Goal: Information Seeking & Learning: Learn about a topic

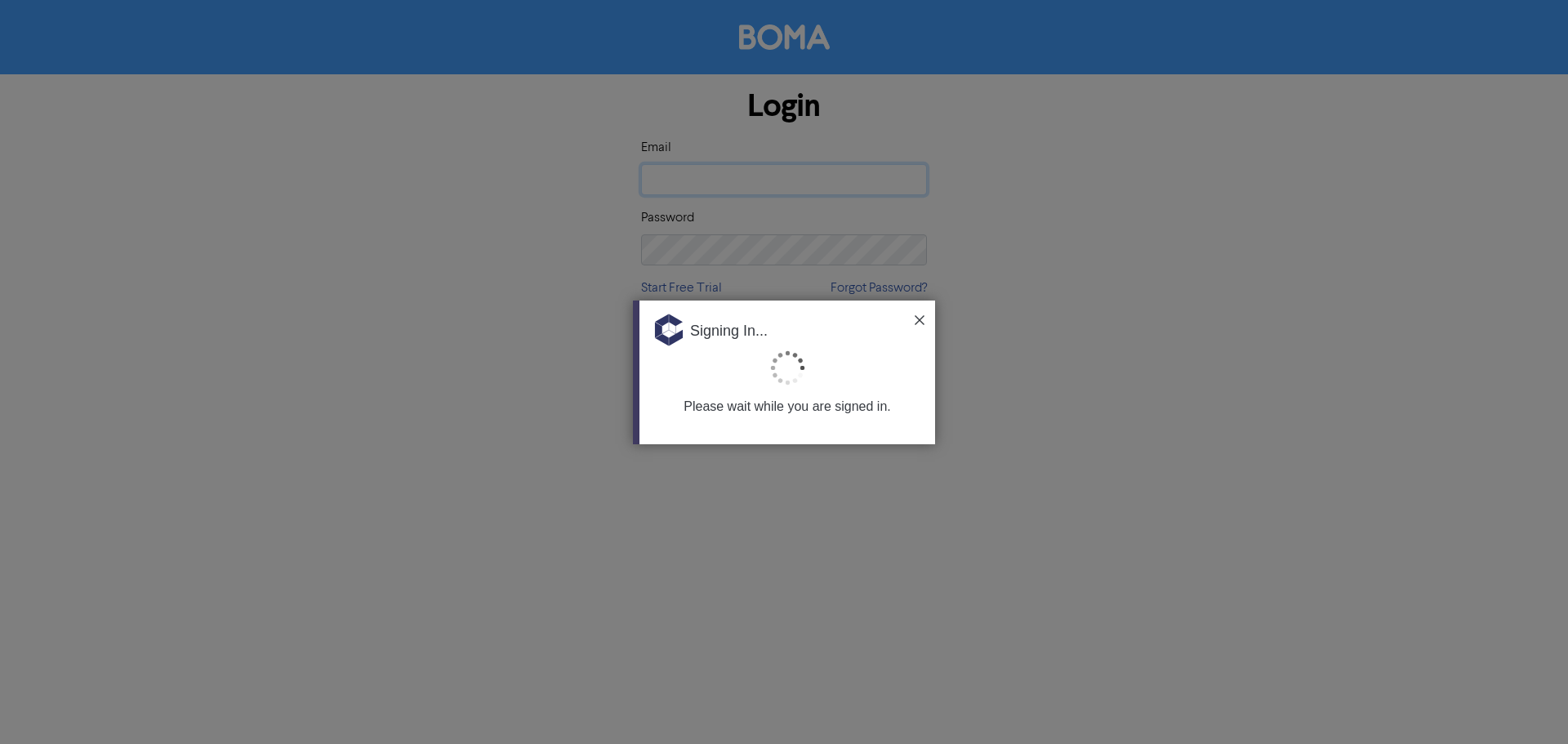
type input "[PERSON_NAME][EMAIL_ADDRESS][DOMAIN_NAME]"
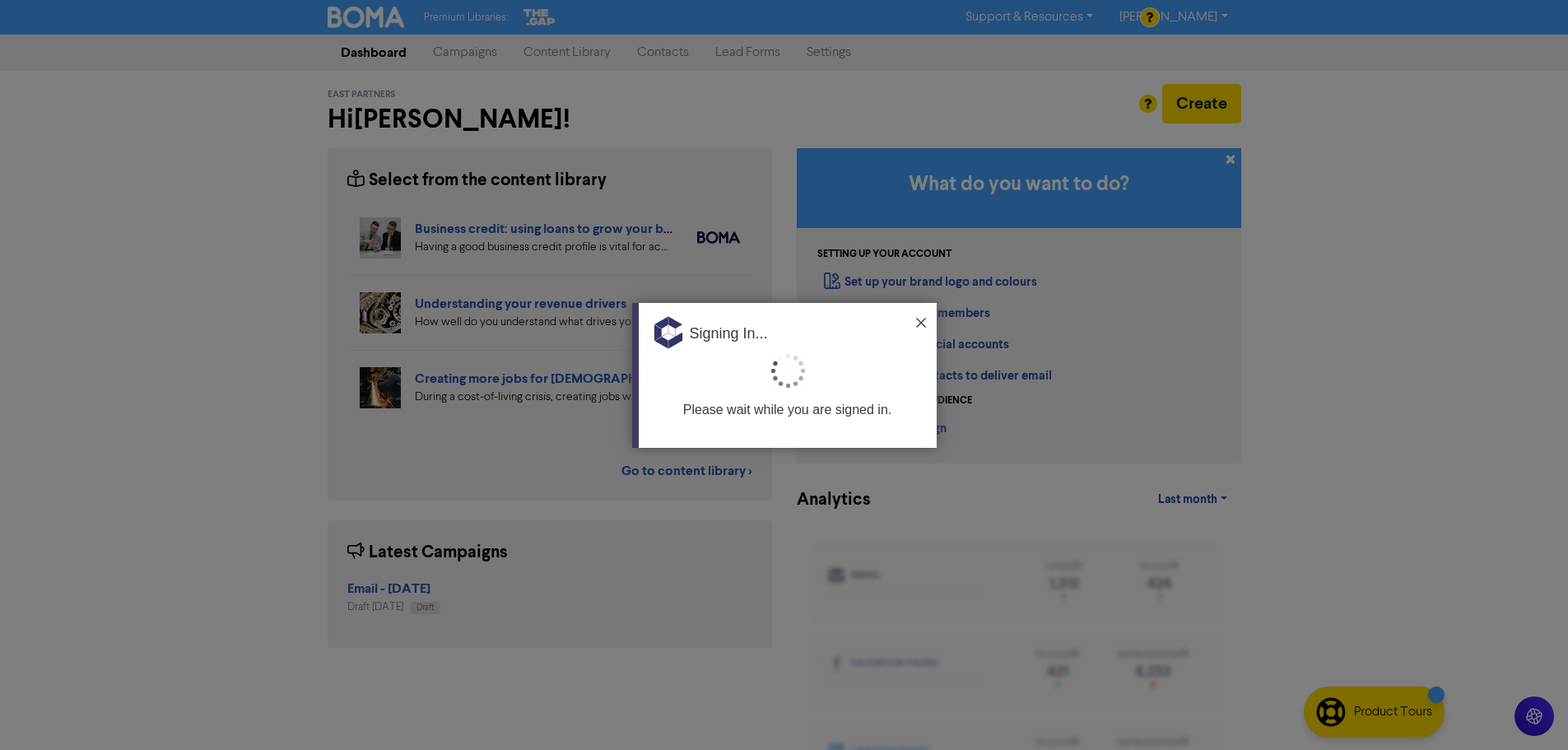
click at [923, 321] on img at bounding box center [921, 323] width 10 height 10
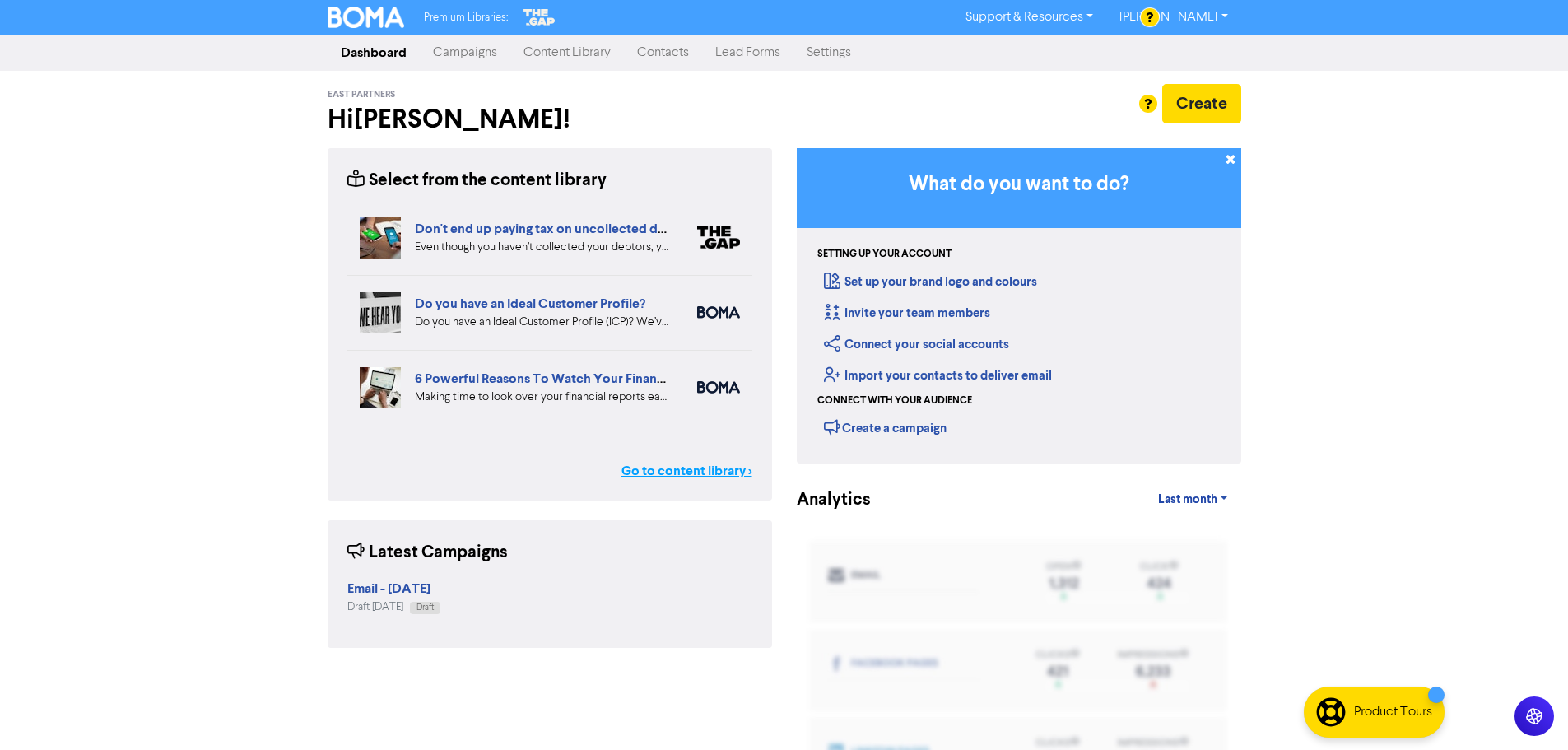
click at [692, 478] on link "Go to content library >" at bounding box center [686, 471] width 131 height 20
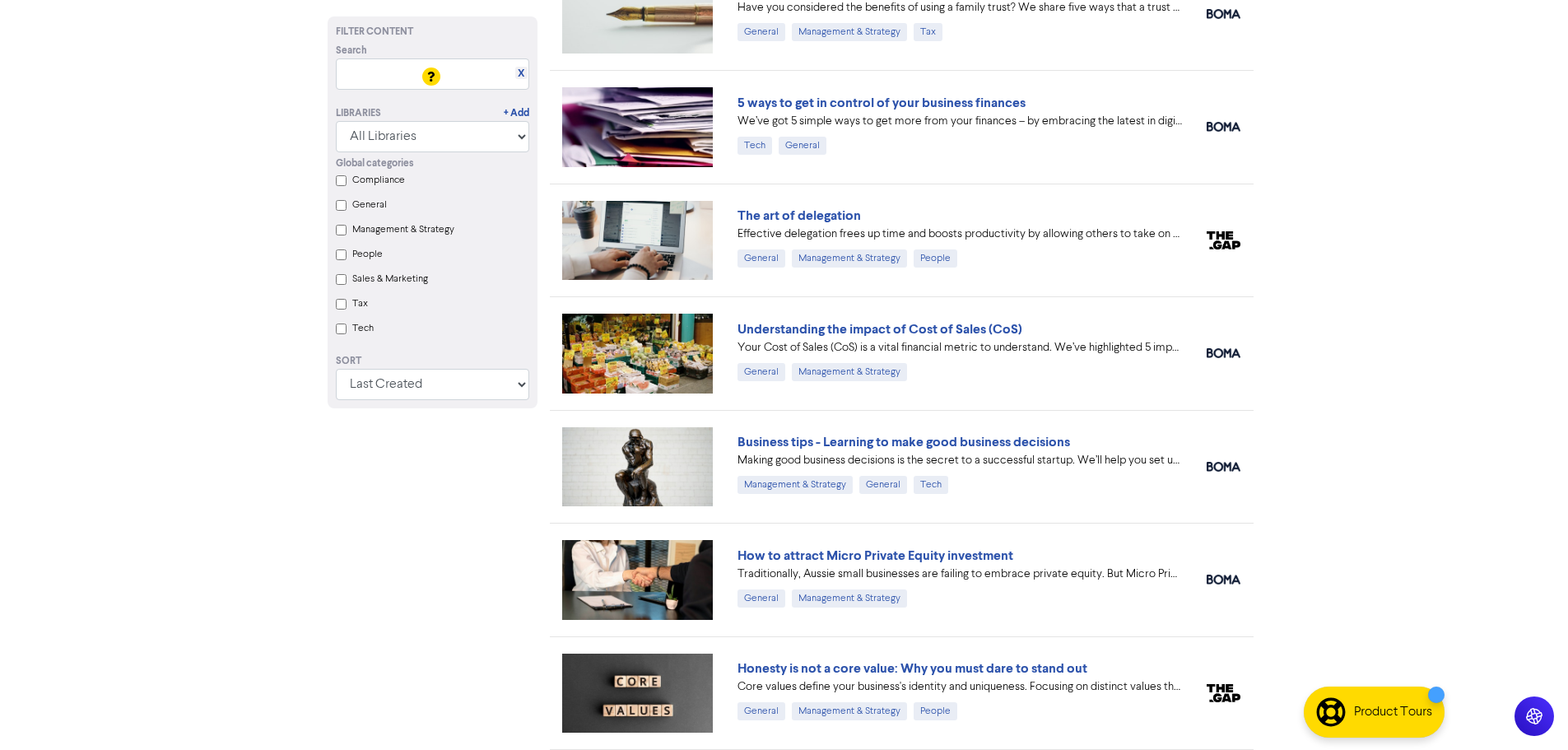
scroll to position [1485, 0]
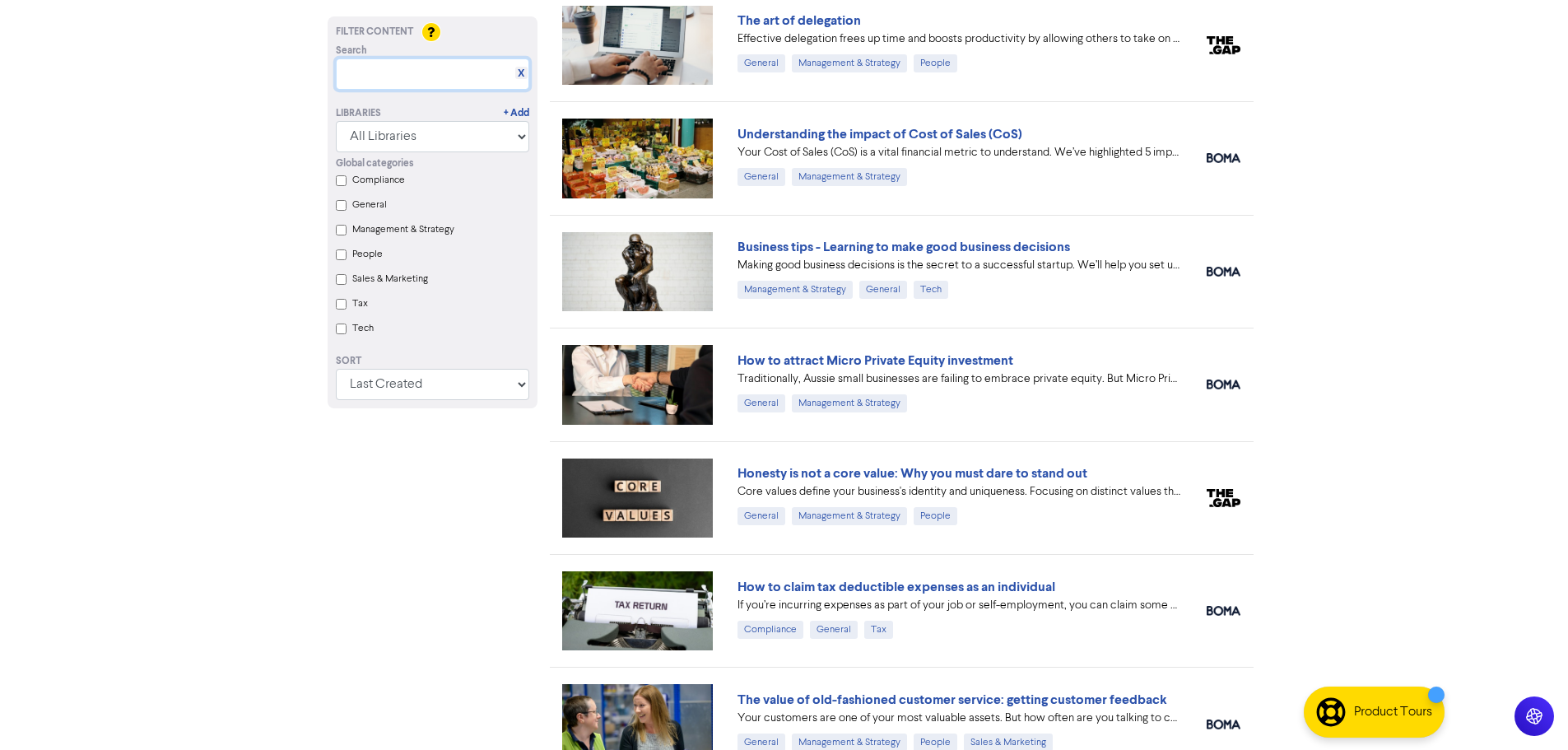
click at [401, 81] on input "text" at bounding box center [432, 74] width 193 height 31
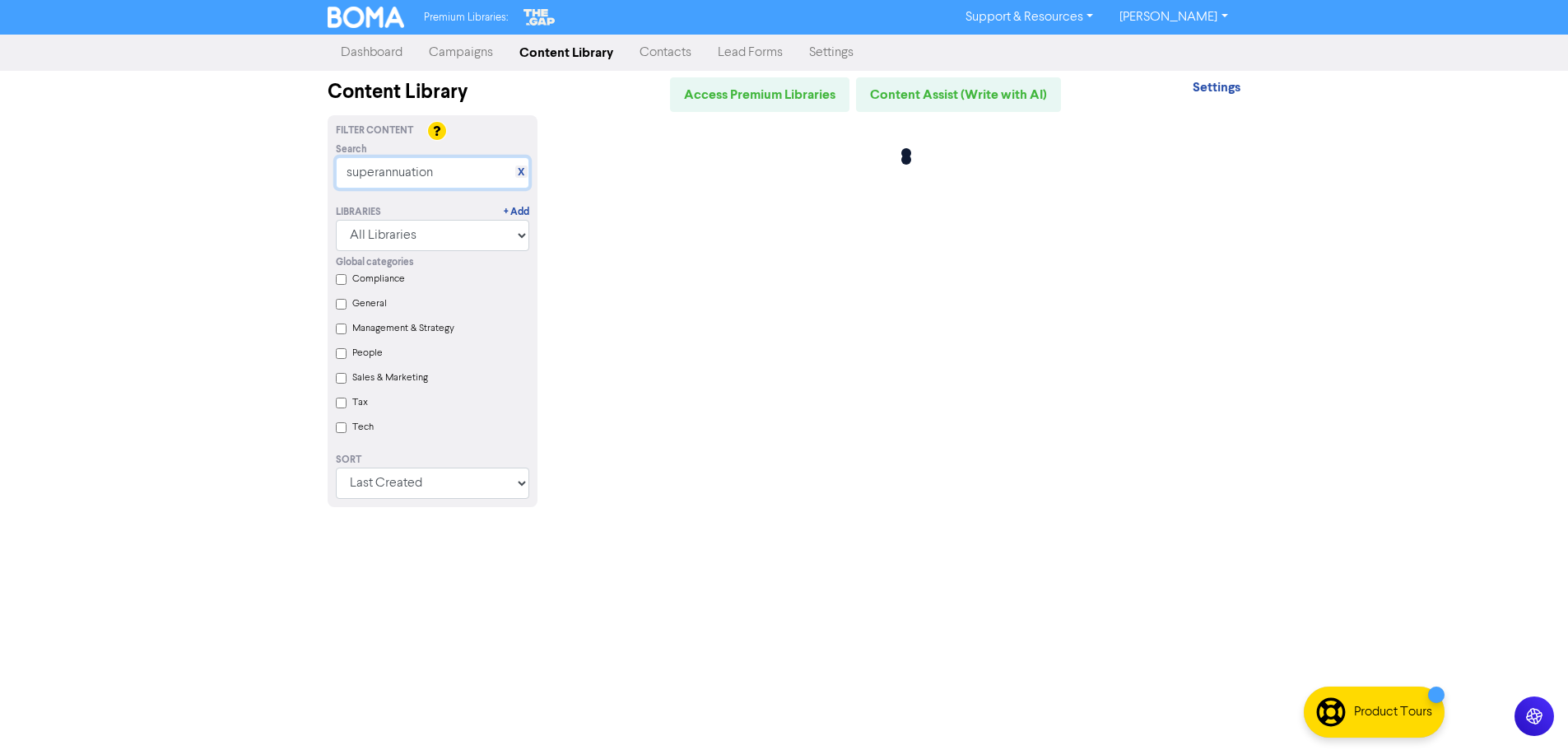
scroll to position [0, 0]
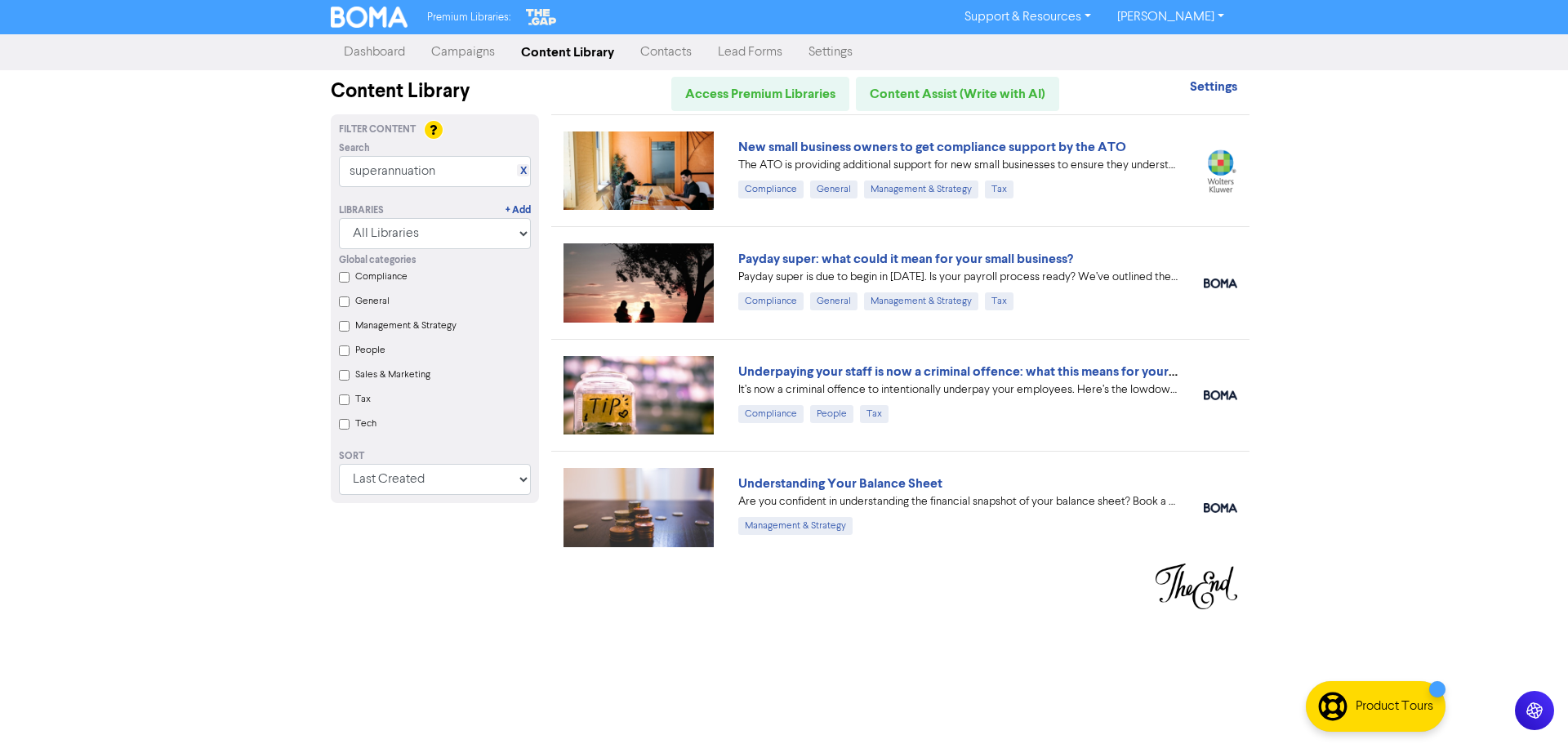
click at [469, 179] on input "superannuation" at bounding box center [434, 171] width 192 height 31
drag, startPoint x: 470, startPoint y: 173, endPoint x: 311, endPoint y: 166, distance: 159.2
click at [311, 166] on div "Premium Libraries: Support & Resources Video Tutorials FAQ & Guides Marketing E…" at bounding box center [784, 372] width 1568 height 744
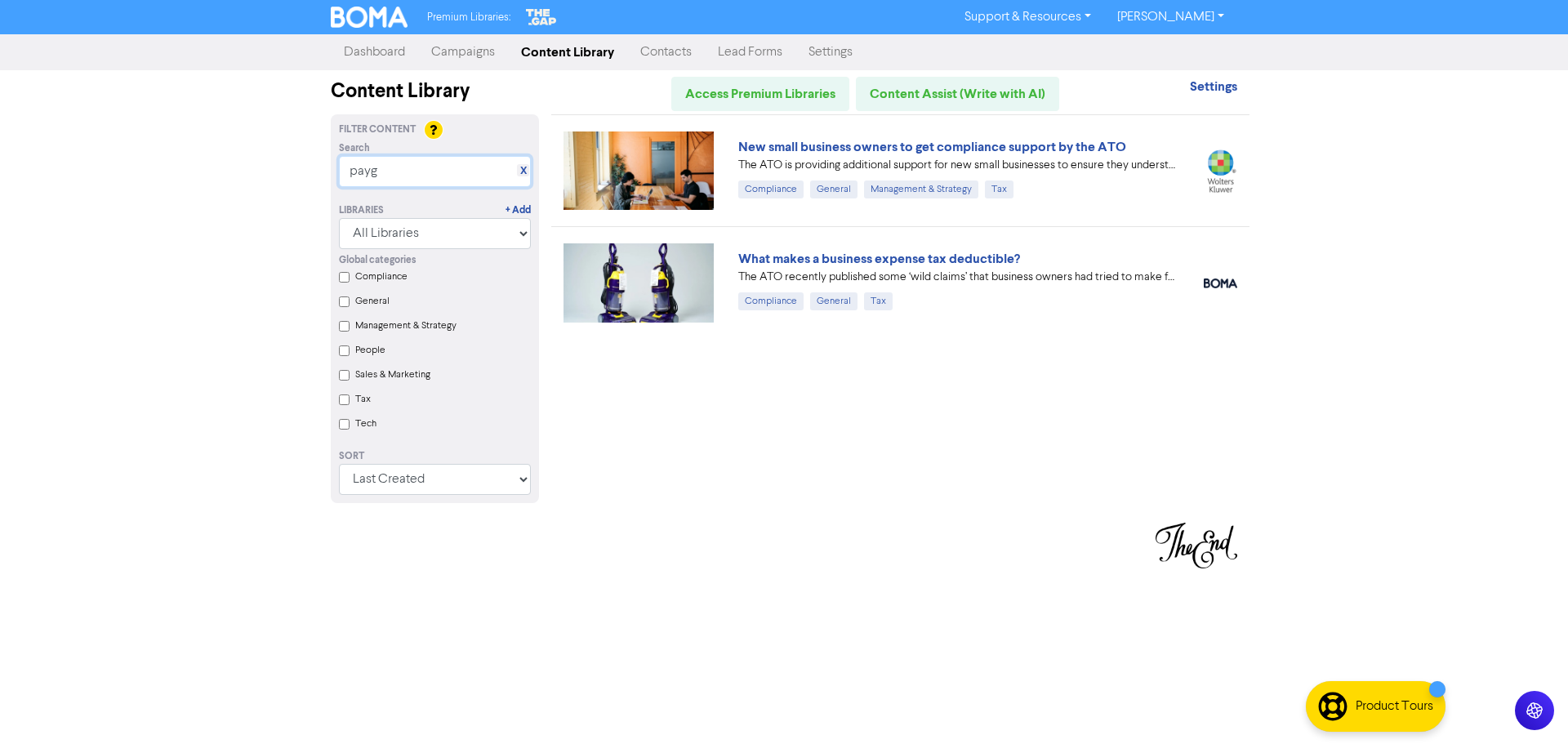
drag, startPoint x: 403, startPoint y: 167, endPoint x: 285, endPoint y: 170, distance: 118.0
click at [285, 170] on div "Premium Libraries: Support & Resources Video Tutorials FAQ & Guides Marketing E…" at bounding box center [784, 372] width 1568 height 744
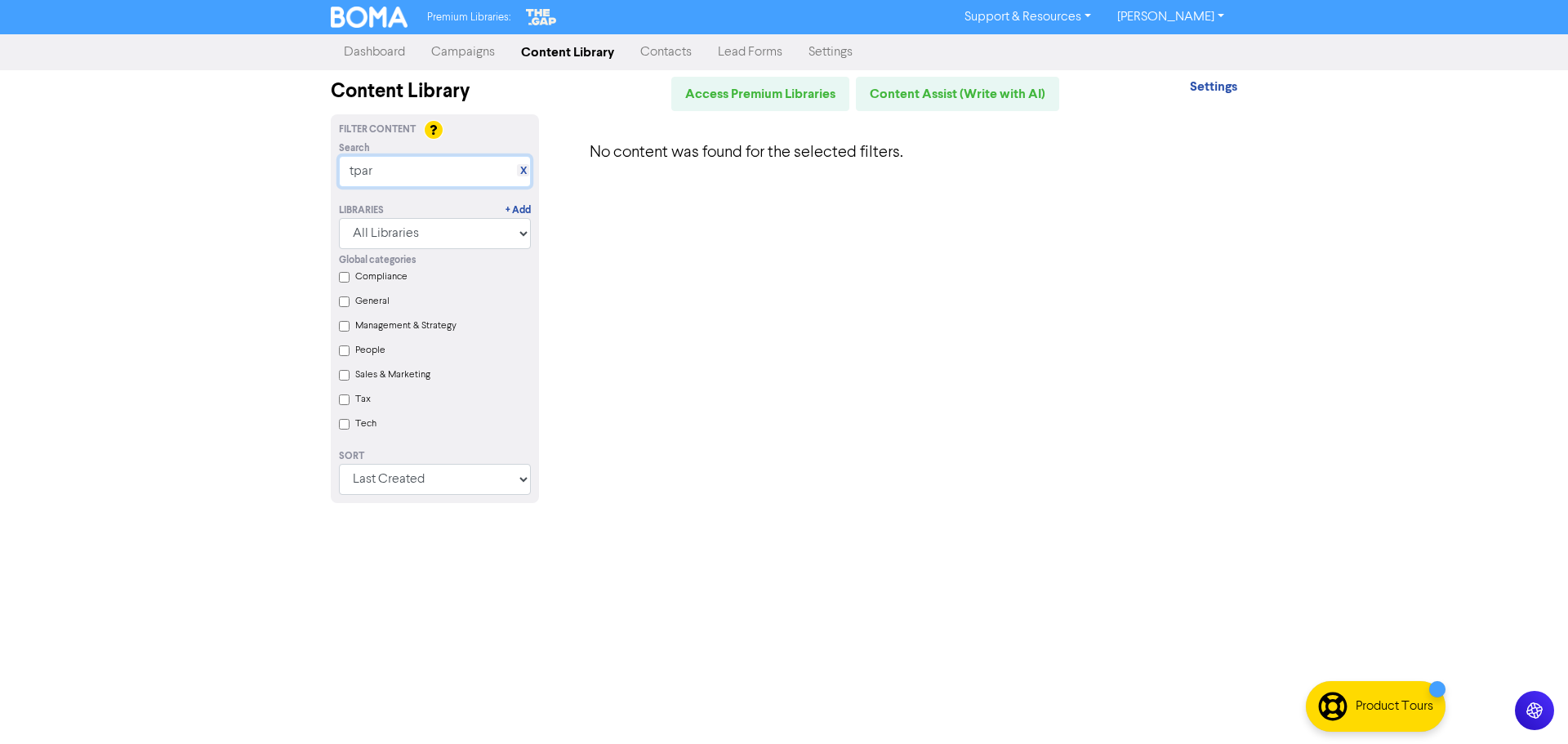
drag, startPoint x: 325, startPoint y: 168, endPoint x: 272, endPoint y: 173, distance: 53.2
click at [258, 168] on div "Premium Libraries: Support & Resources Video Tutorials FAQ & Guides Marketing E…" at bounding box center [784, 372] width 1568 height 744
type input "p"
drag, startPoint x: 452, startPoint y: 170, endPoint x: 530, endPoint y: 174, distance: 78.1
click at [530, 174] on input "taxable payments report" at bounding box center [434, 171] width 192 height 31
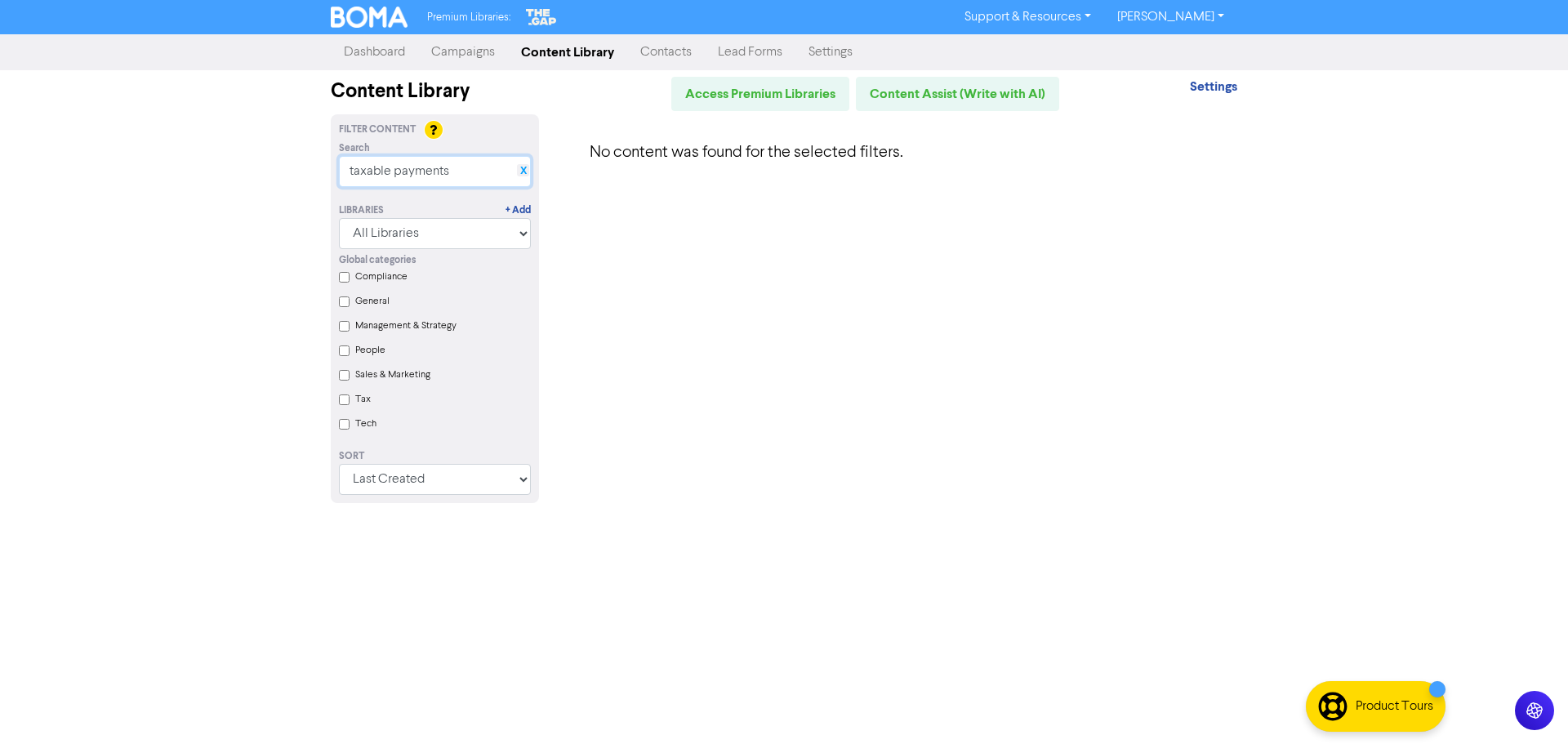
type input "taxable payments"
click at [523, 169] on link "X" at bounding box center [523, 171] width 7 height 13
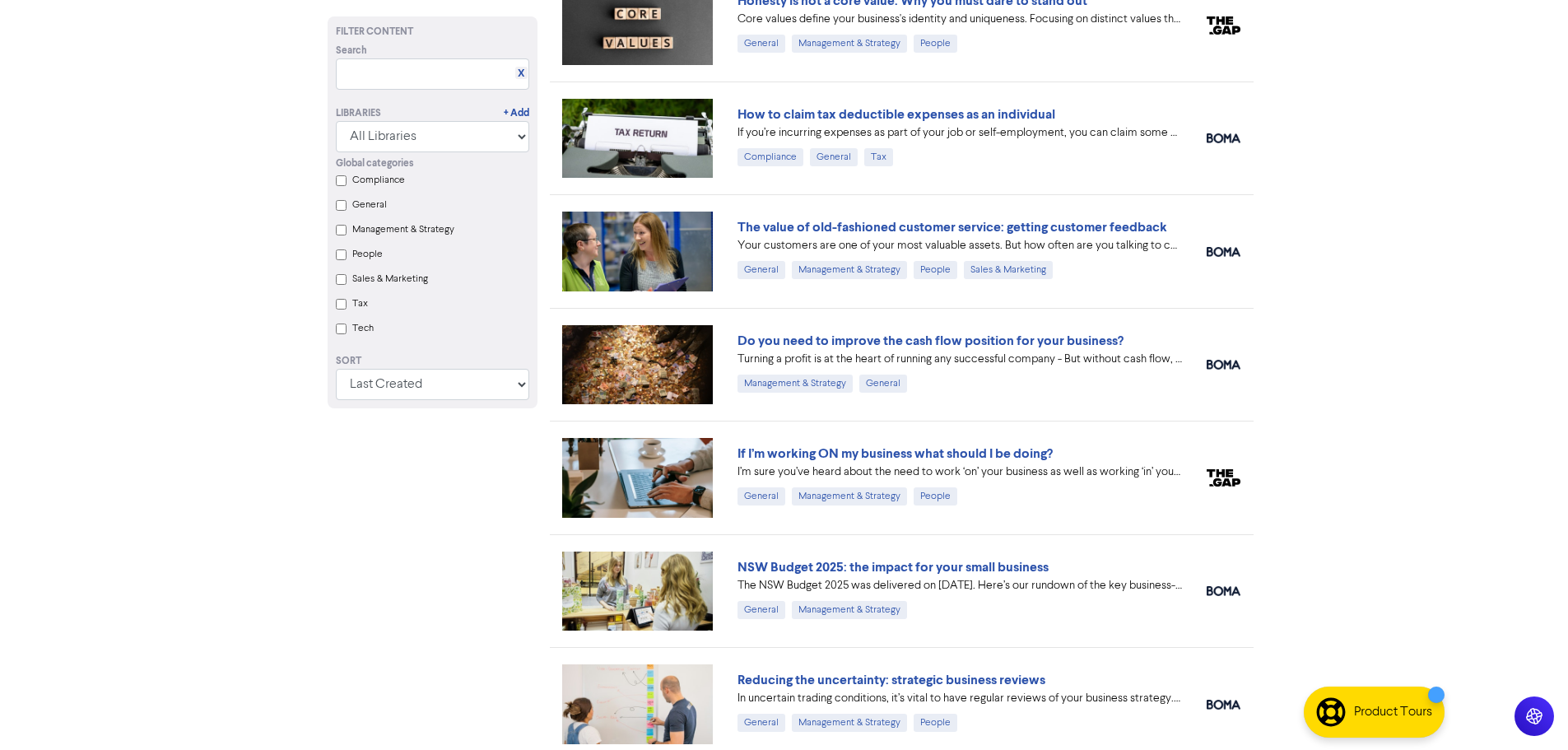
scroll to position [1875, 0]
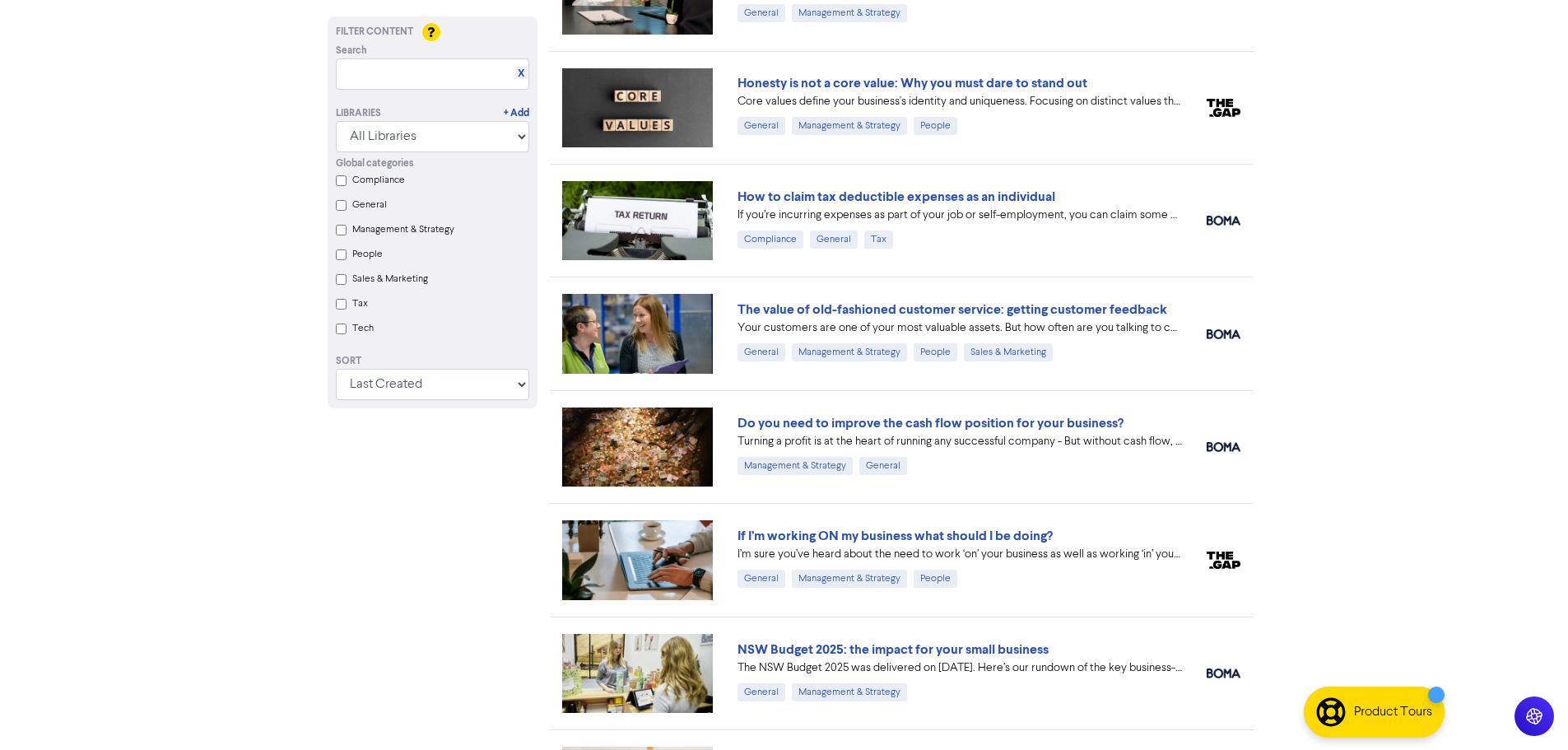
click at [399, 85] on input "text" at bounding box center [432, 74] width 193 height 31
click at [399, 64] on input "text" at bounding box center [432, 74] width 193 height 31
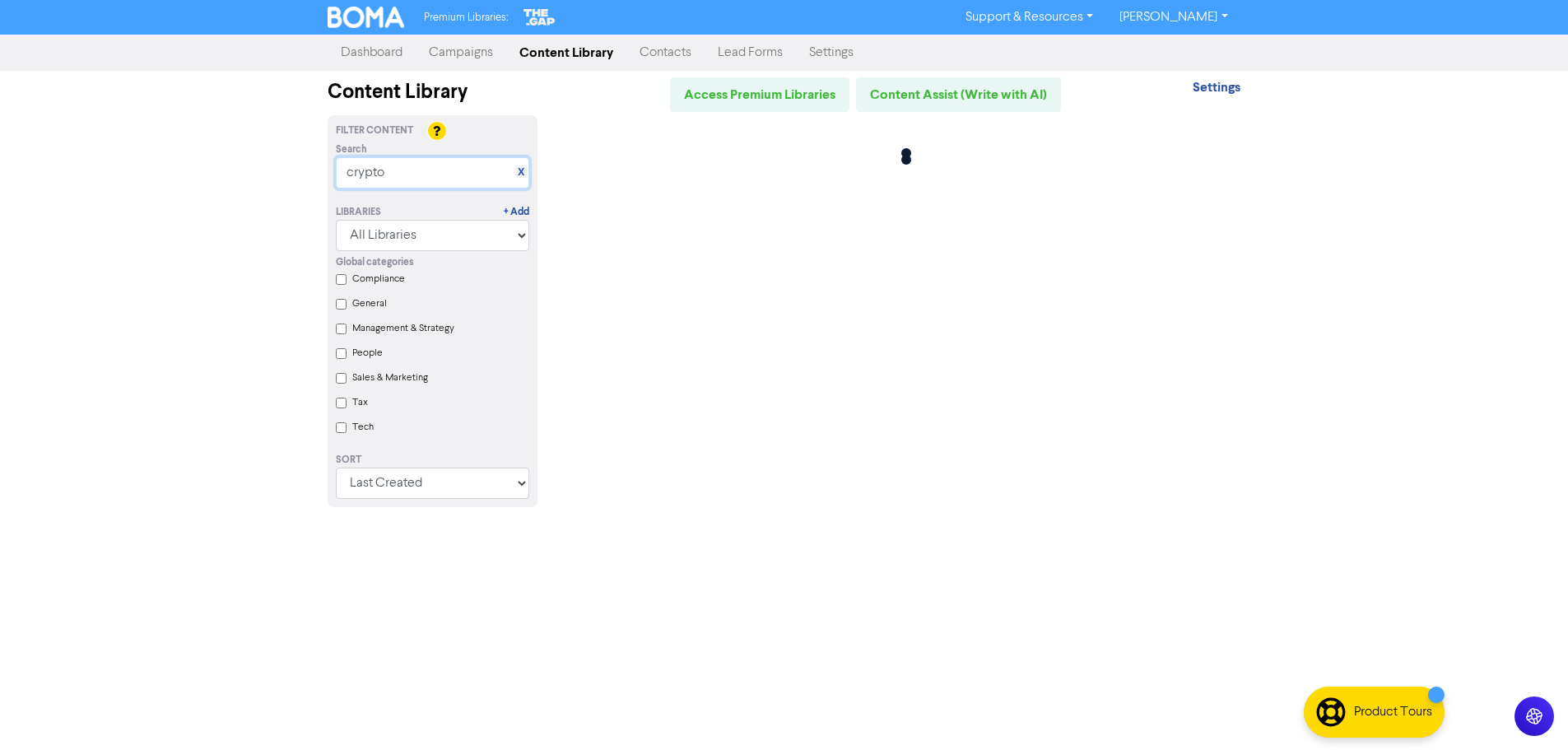
scroll to position [0, 0]
type input "crypto"
click at [528, 175] on link "X" at bounding box center [528, 173] width 7 height 13
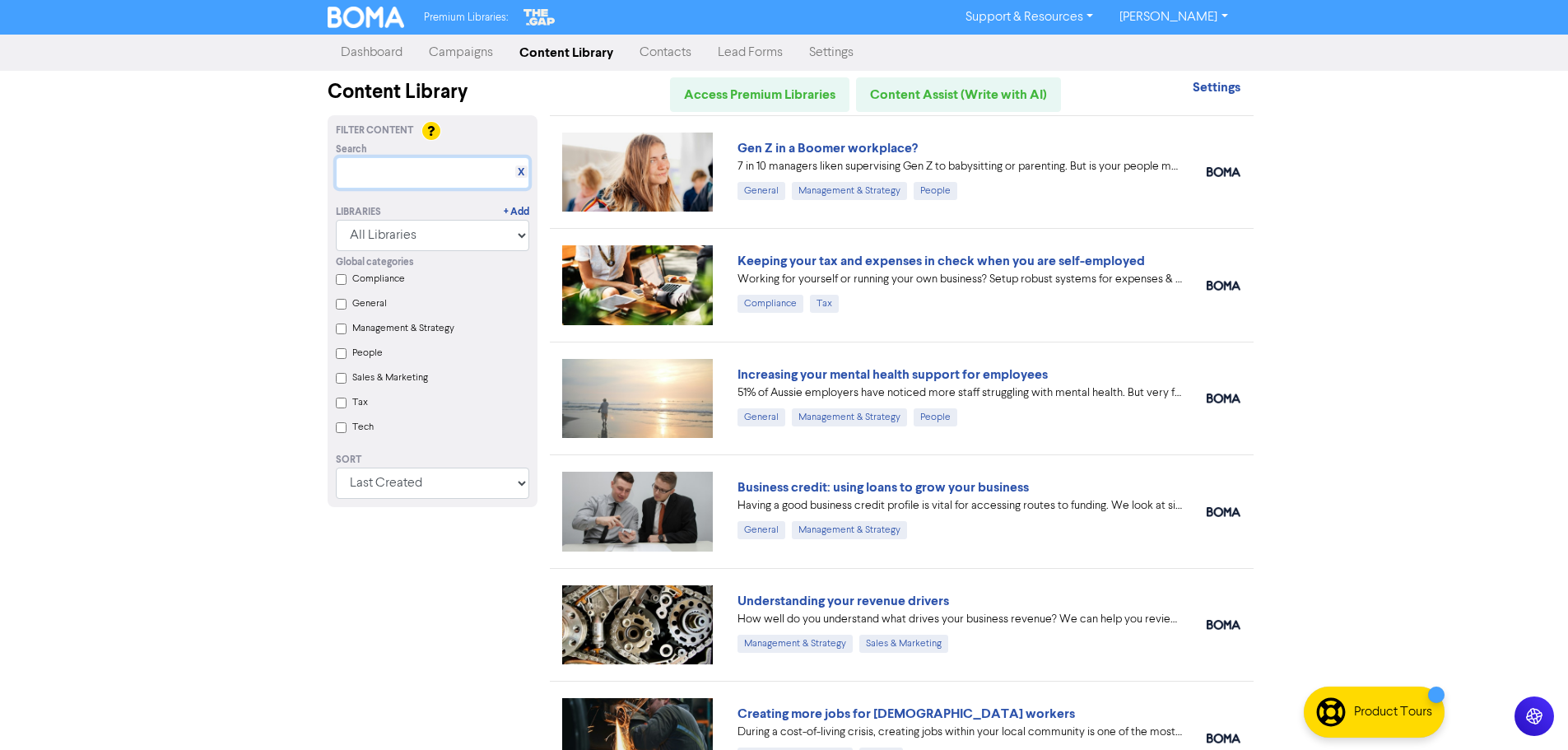
click at [419, 181] on input "text" at bounding box center [432, 173] width 193 height 31
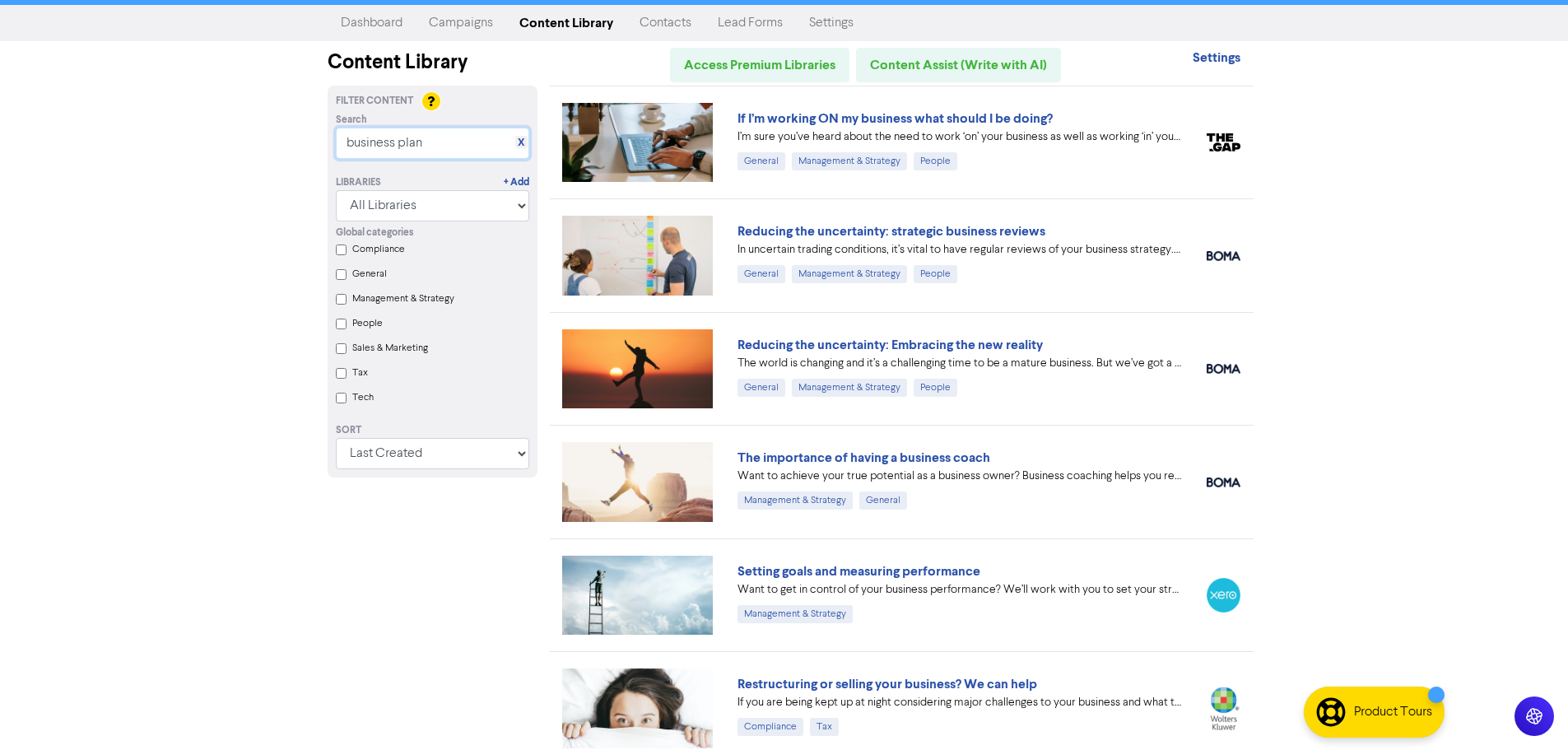
scroll to position [3, 0]
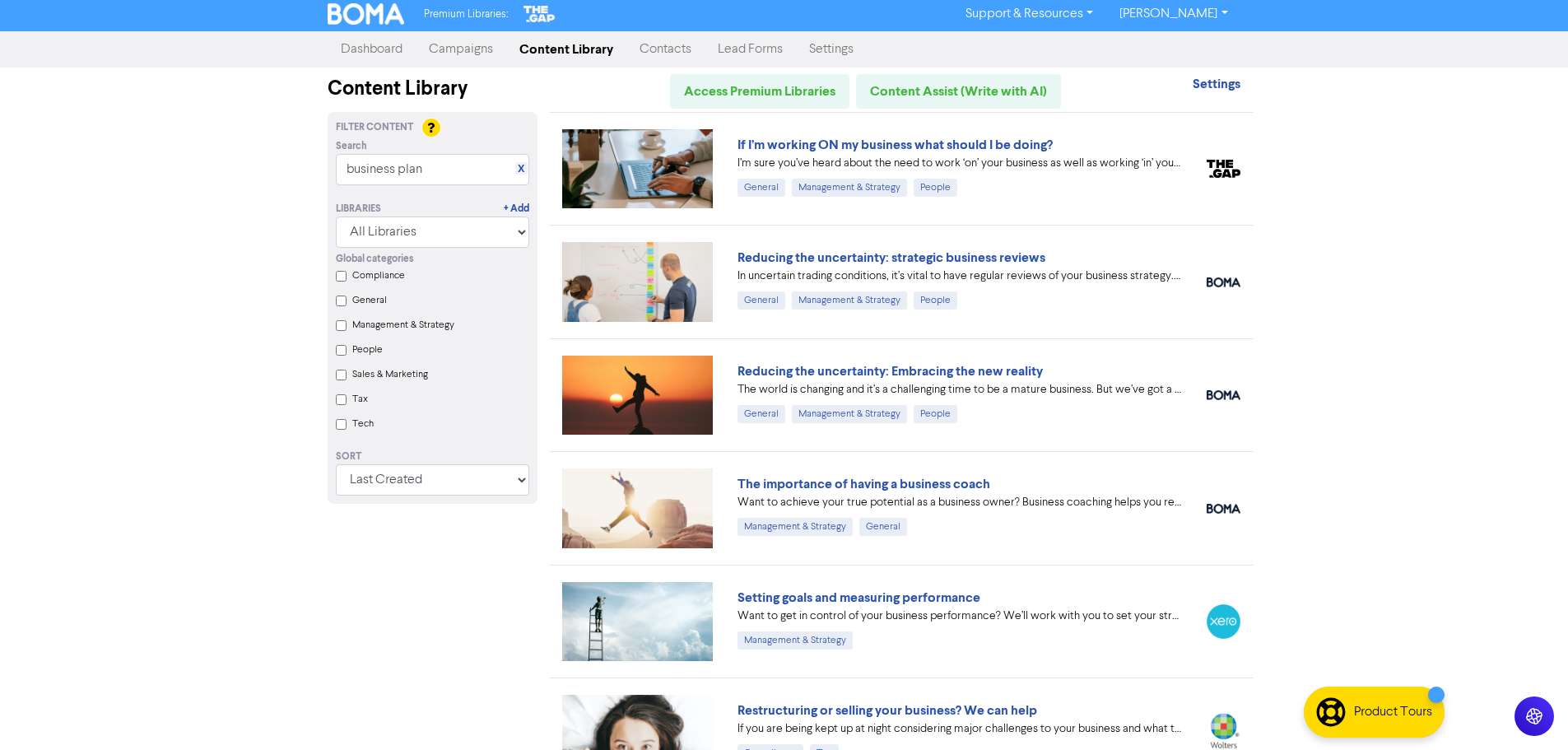
drag, startPoint x: 663, startPoint y: 384, endPoint x: 604, endPoint y: 526, distance: 153.8
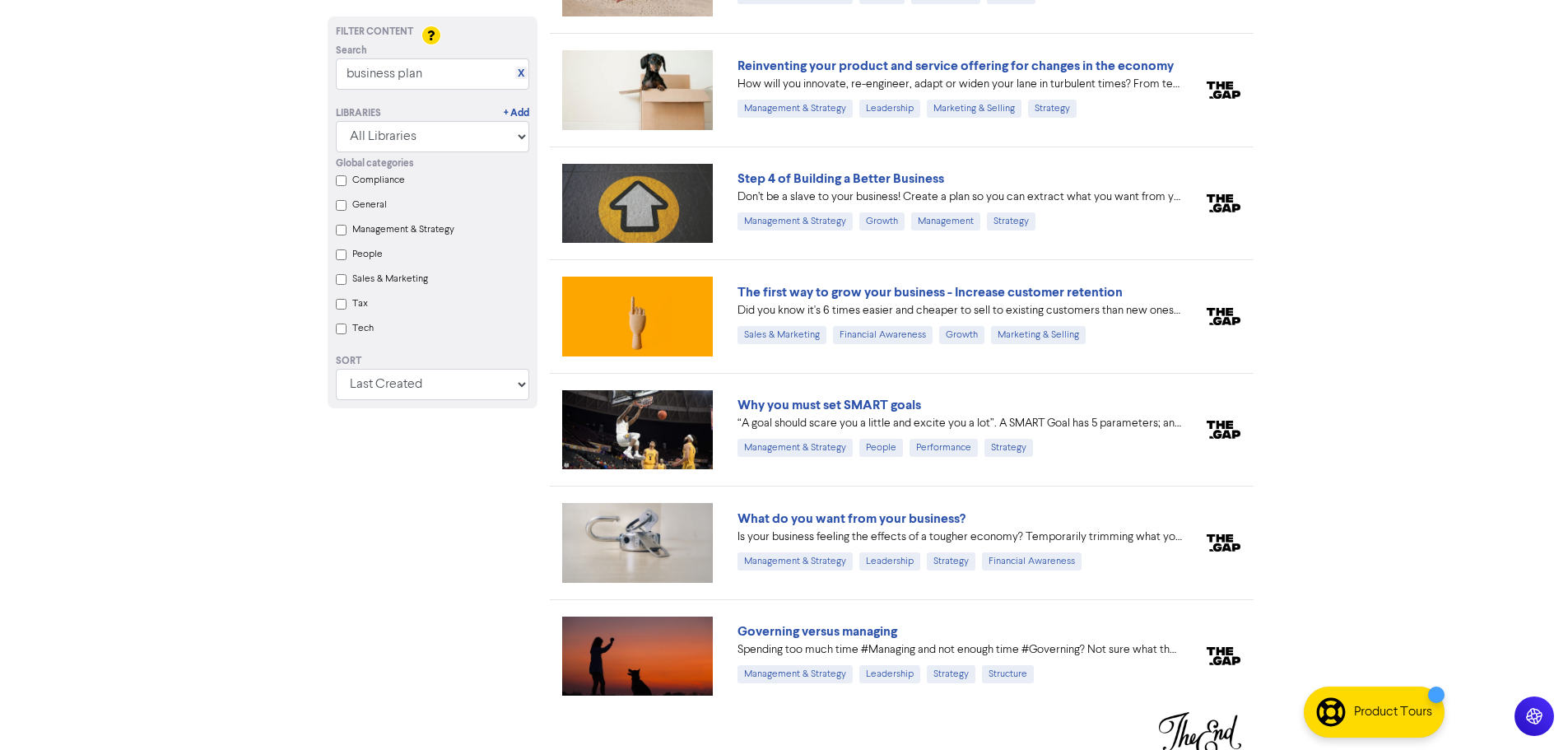
scroll to position [3033, 0]
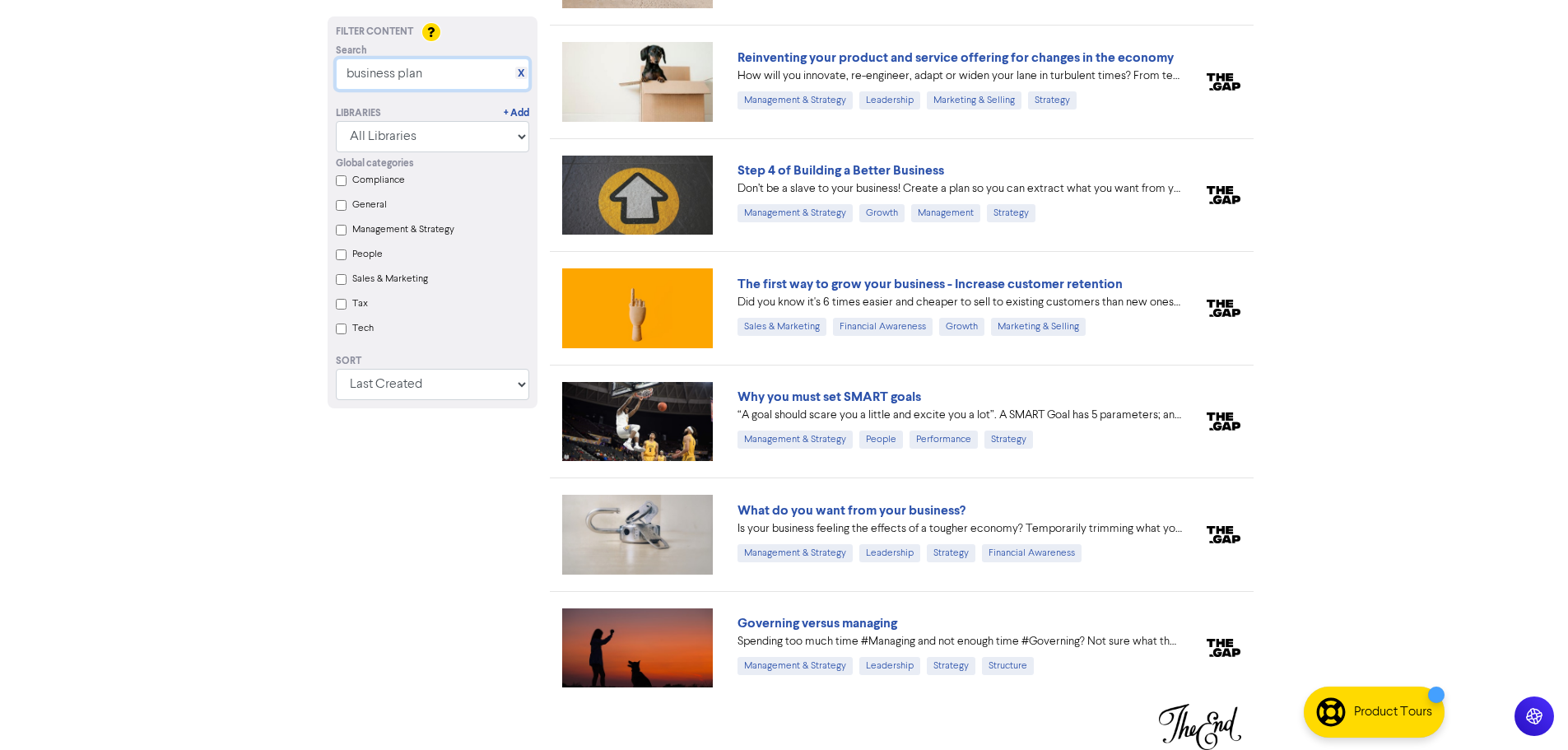
drag, startPoint x: 437, startPoint y: 79, endPoint x: 246, endPoint y: 81, distance: 191.0
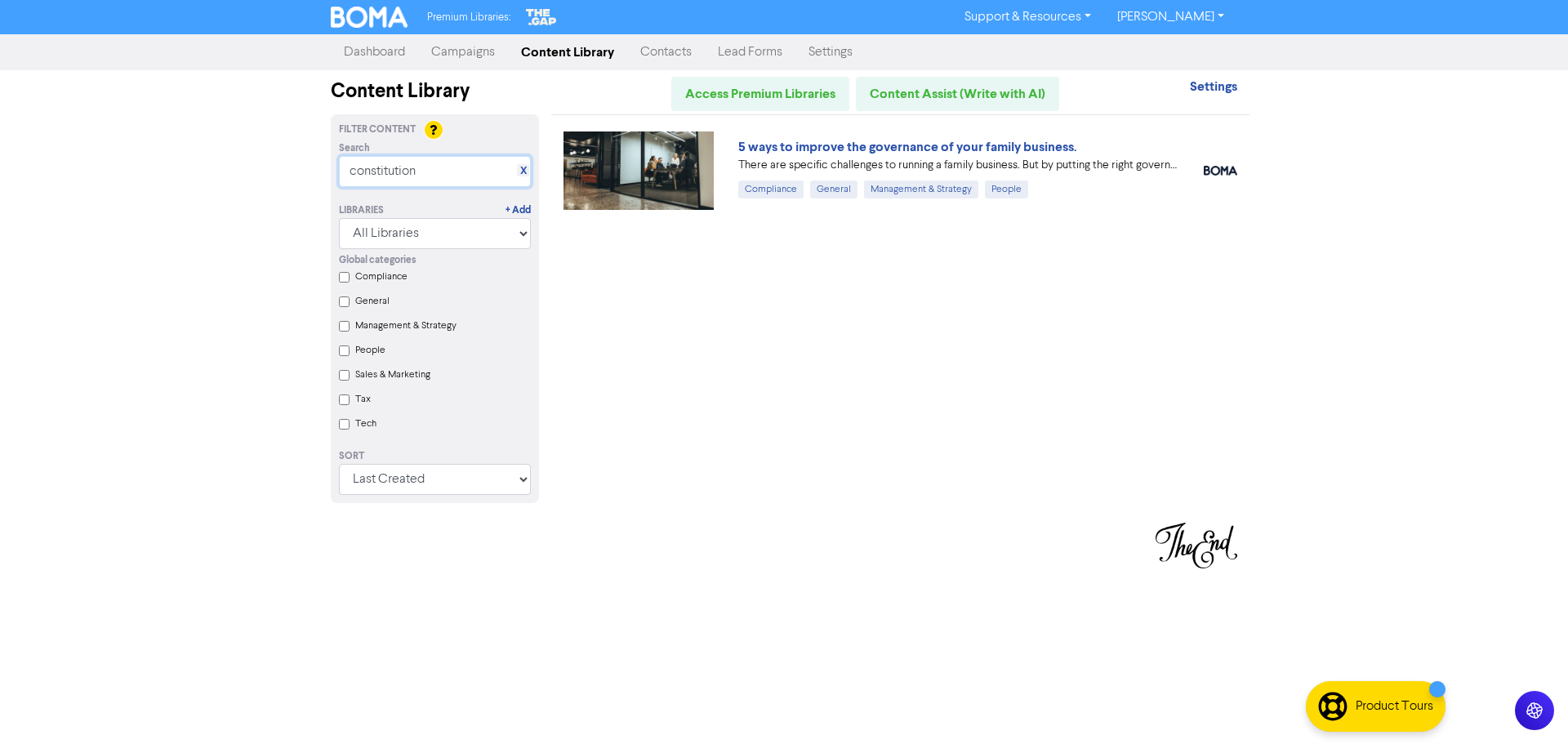
drag, startPoint x: 430, startPoint y: 170, endPoint x: 307, endPoint y: 170, distance: 123.0
click at [299, 170] on div "Premium Libraries: Support & Resources Video Tutorials FAQ & Guides Marketing E…" at bounding box center [784, 372] width 1568 height 744
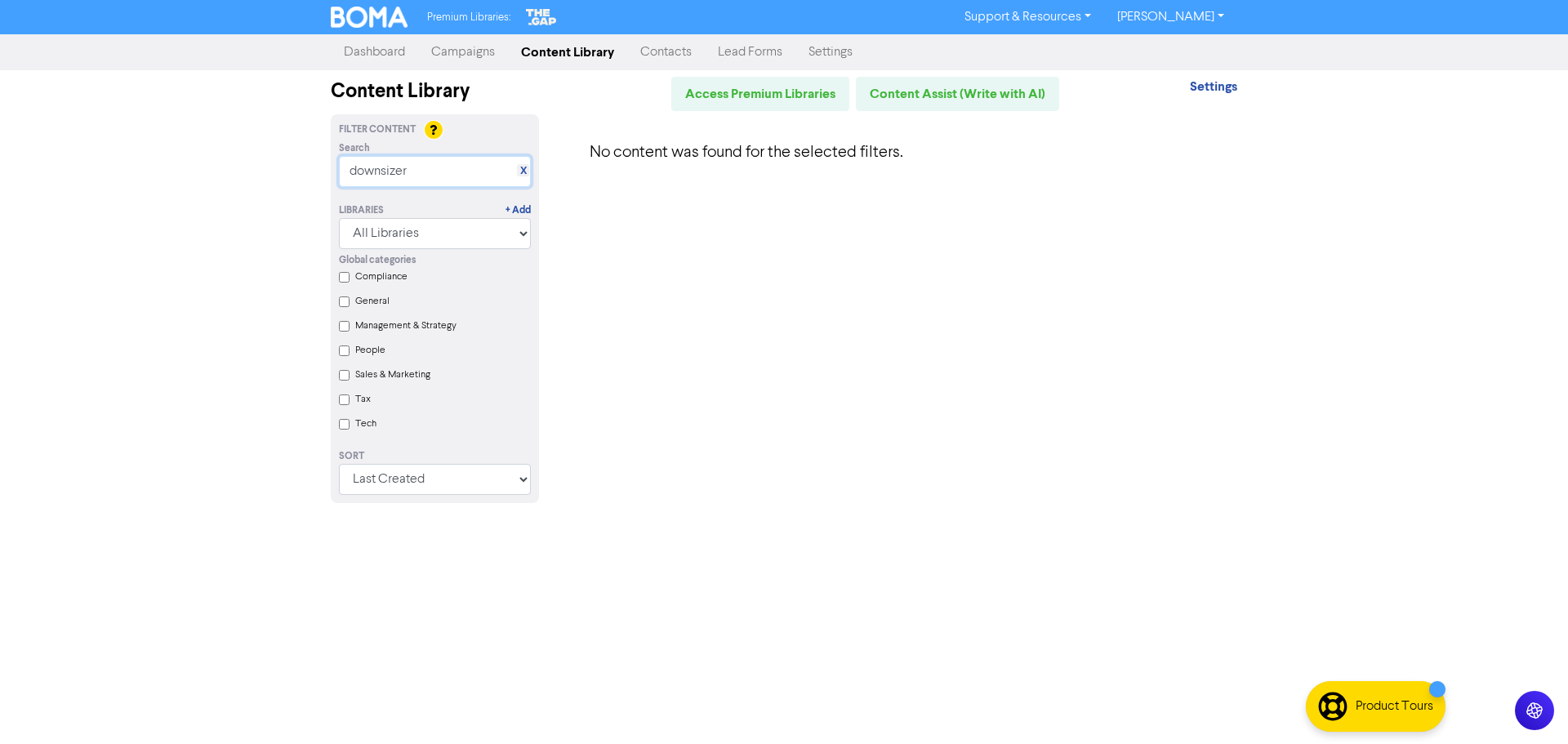
drag, startPoint x: 441, startPoint y: 172, endPoint x: 296, endPoint y: 172, distance: 145.0
click at [296, 172] on div "Premium Libraries: Support & Resources Video Tutorials FAQ & Guides Marketing E…" at bounding box center [784, 372] width 1568 height 744
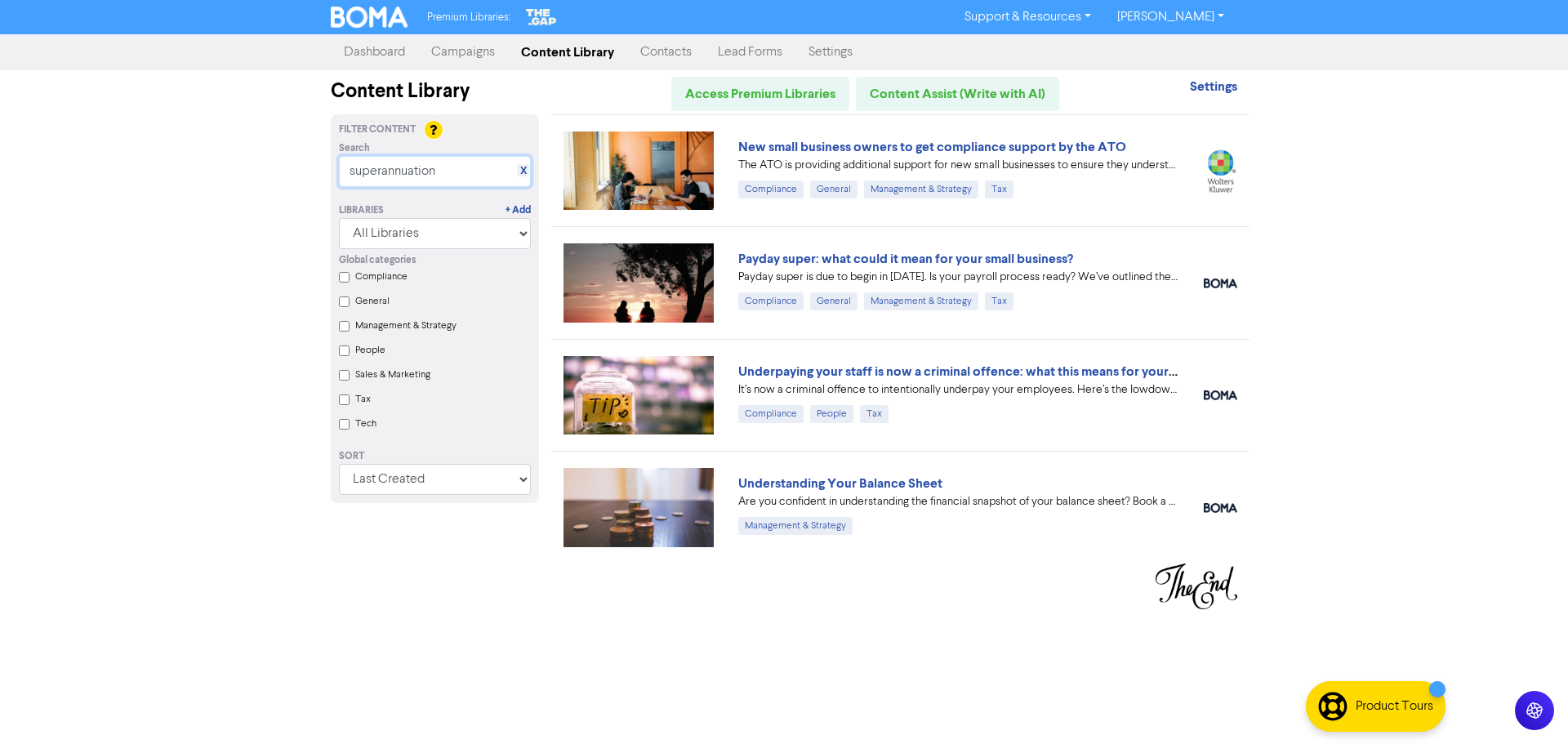
drag, startPoint x: 455, startPoint y: 170, endPoint x: 278, endPoint y: 170, distance: 177.0
click at [278, 170] on div "Premium Libraries: Support & Resources Video Tutorials FAQ & Guides Marketing E…" at bounding box center [784, 372] width 1568 height 744
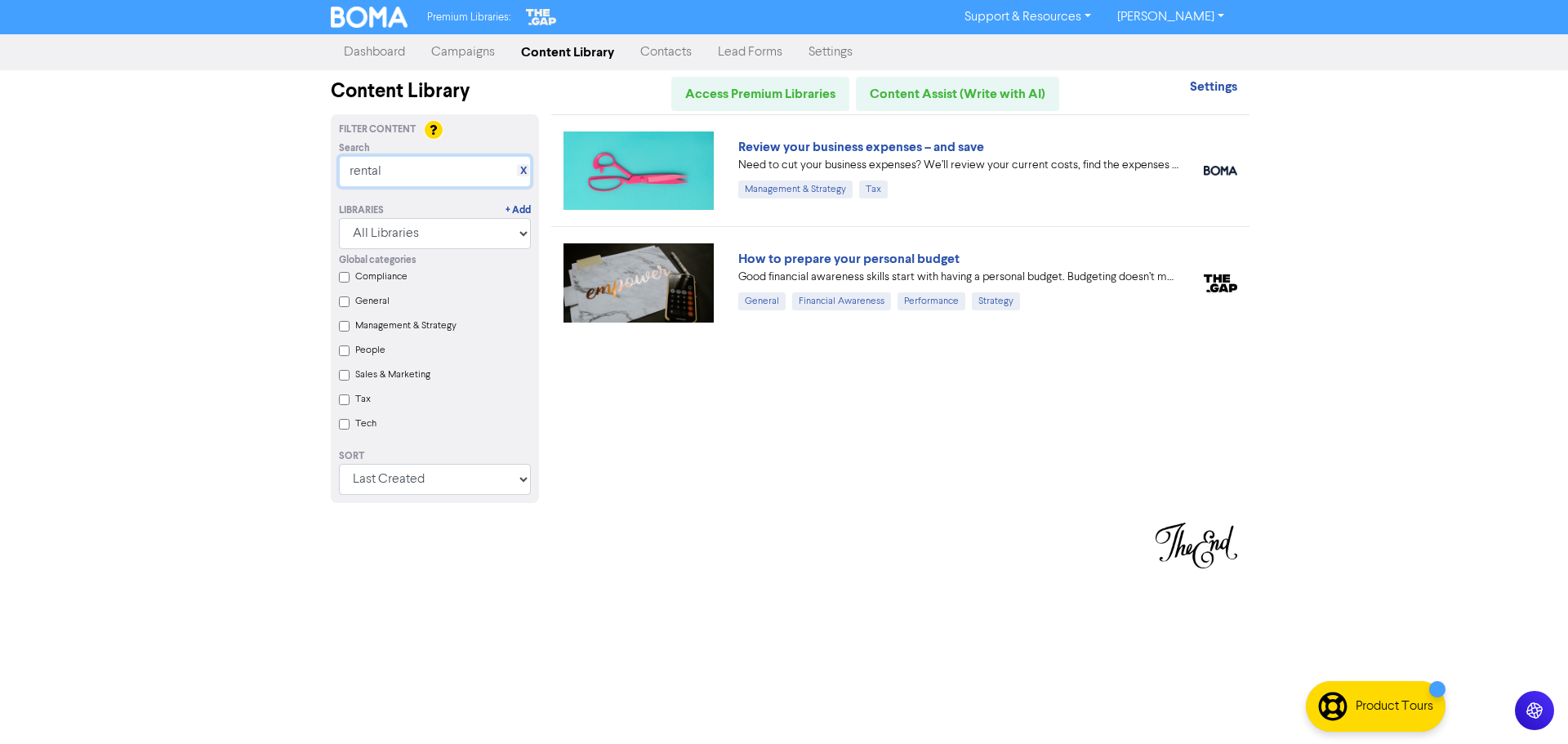
drag, startPoint x: 411, startPoint y: 171, endPoint x: 249, endPoint y: 154, distance: 162.9
click at [249, 154] on div "Premium Libraries: Support & Resources Video Tutorials FAQ & Guides Marketing E…" at bounding box center [784, 372] width 1568 height 744
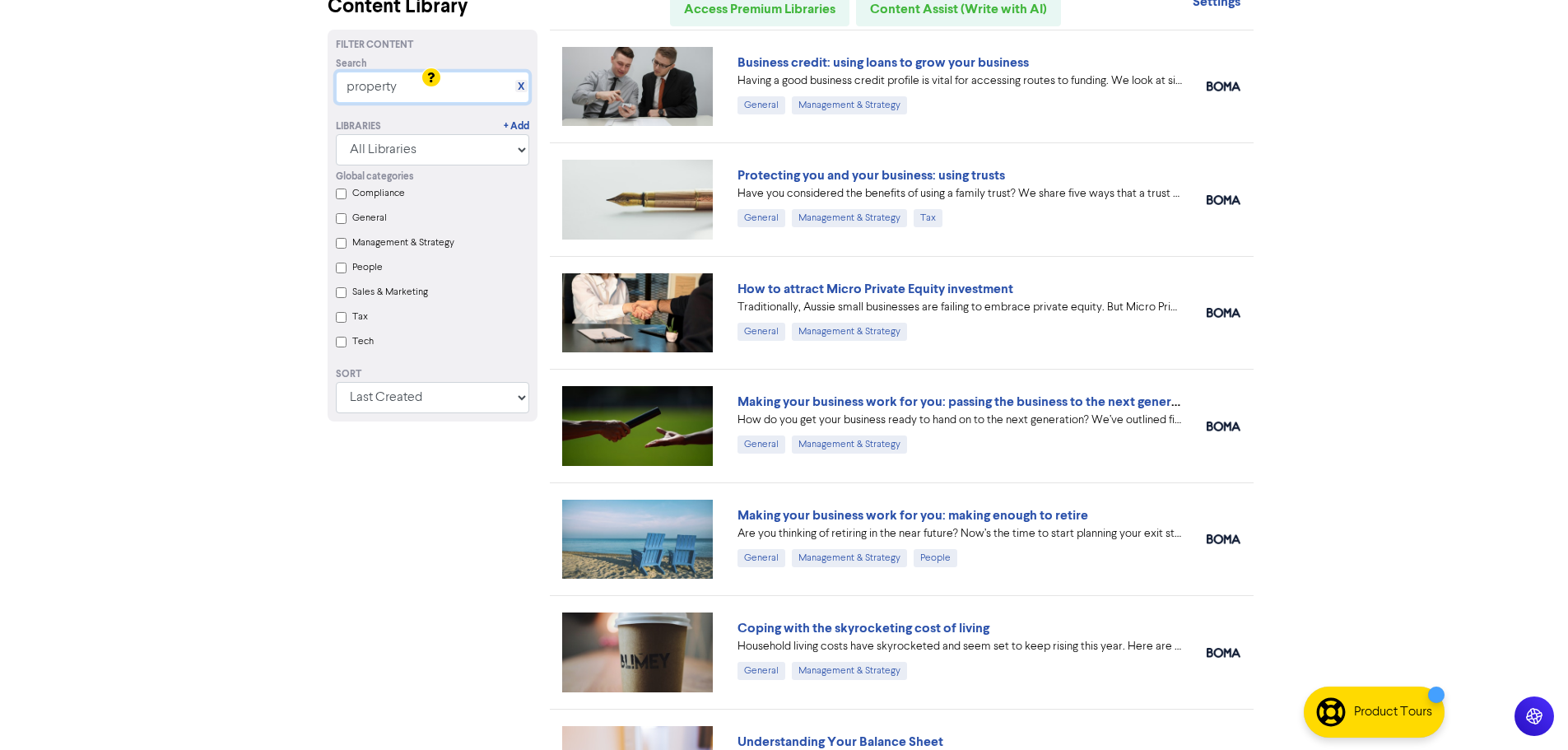
scroll to position [50, 0]
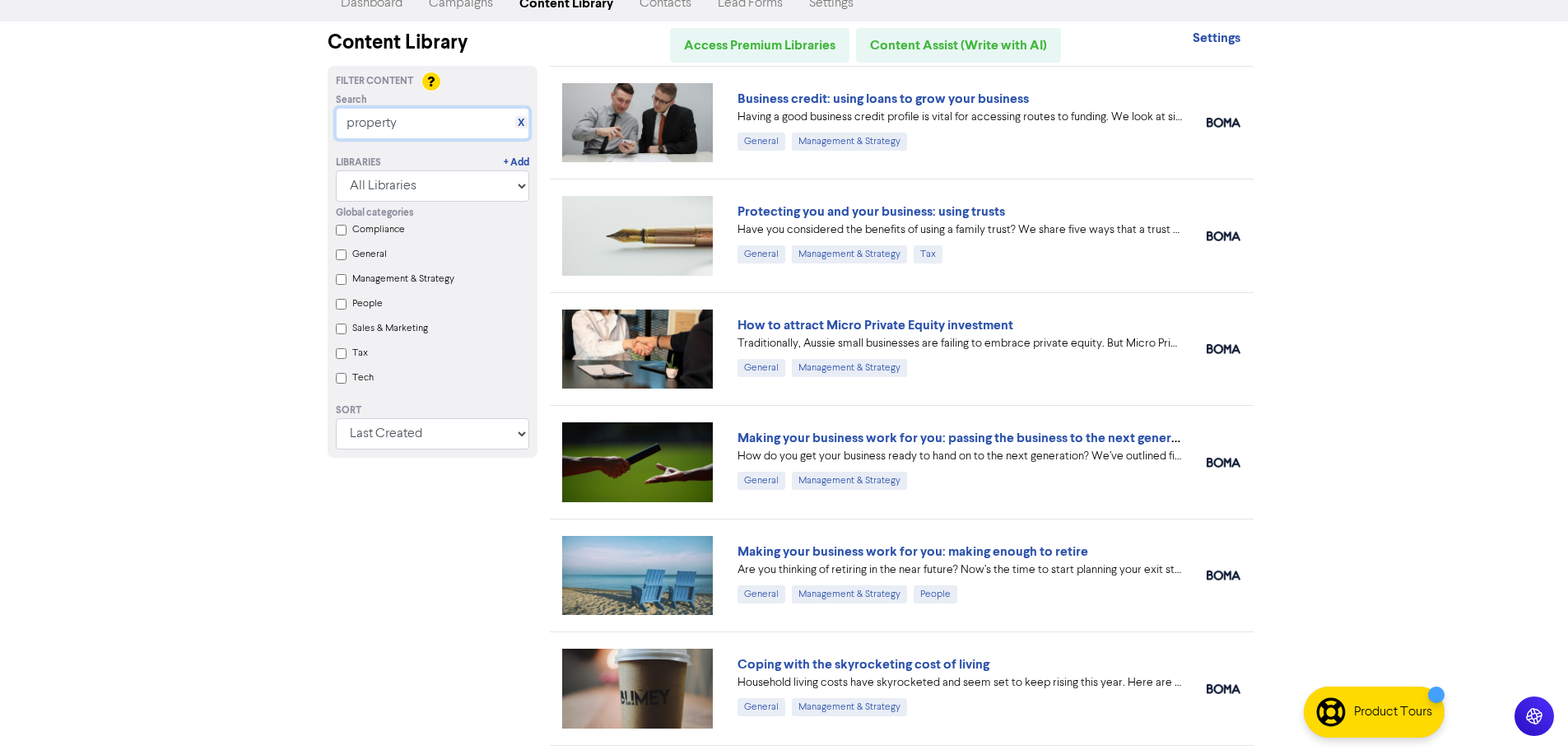
drag, startPoint x: 432, startPoint y: 124, endPoint x: 192, endPoint y: 120, distance: 240.0
click at [192, 120] on div "Premium Libraries: Support & Resources Video Tutorials FAQ & Guides Marketing E…" at bounding box center [784, 325] width 1568 height 750
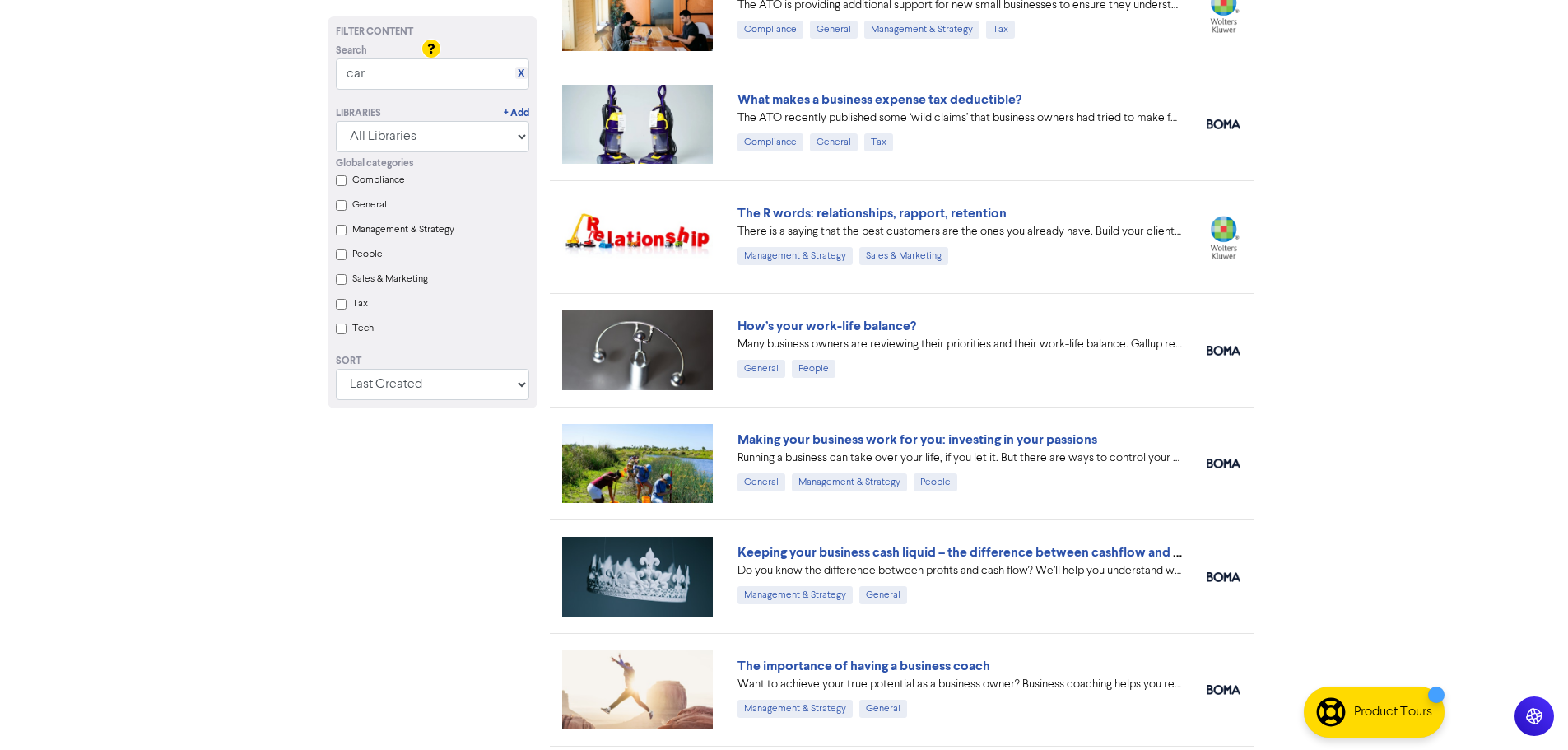
scroll to position [1875, 0]
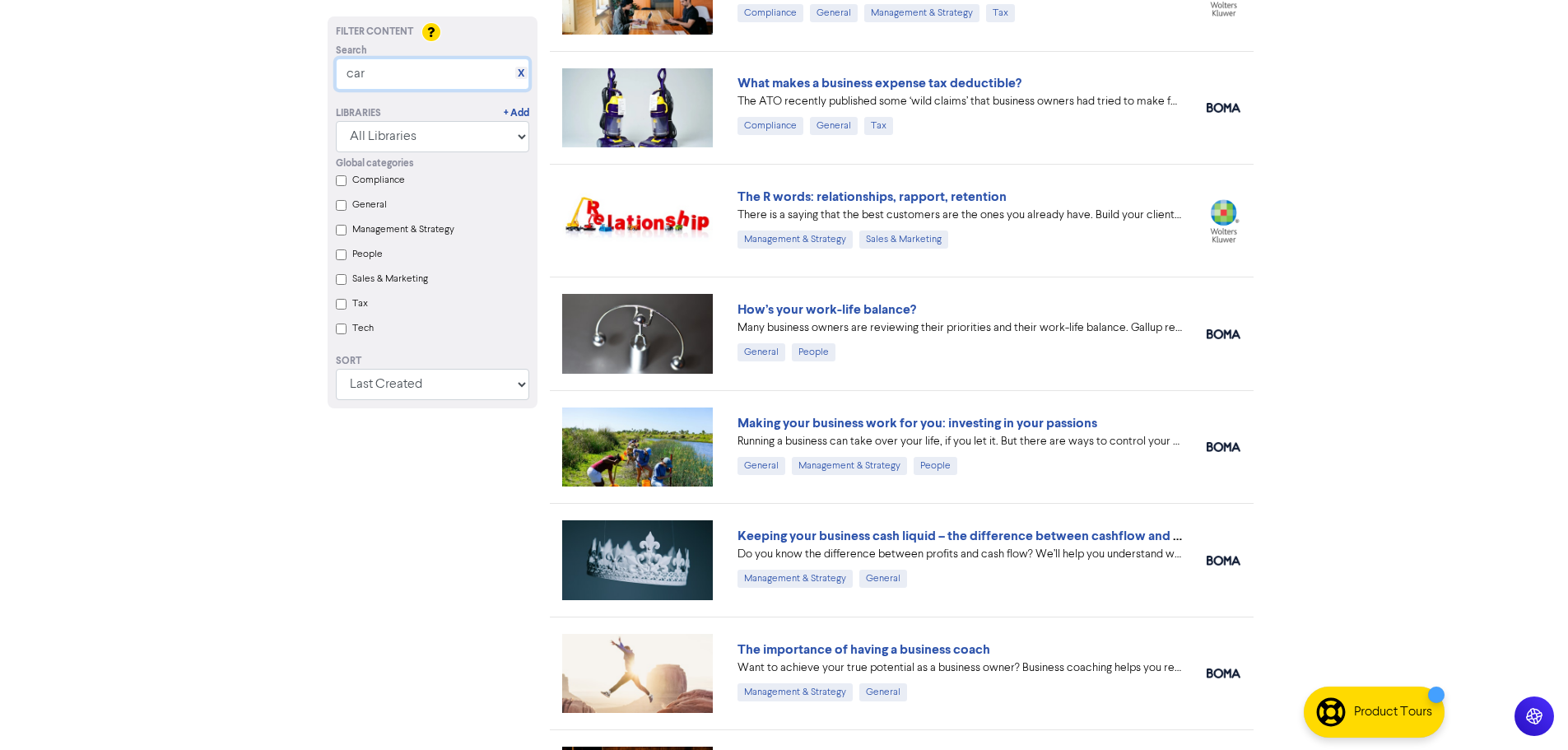
drag, startPoint x: 409, startPoint y: 81, endPoint x: 303, endPoint y: 71, distance: 106.5
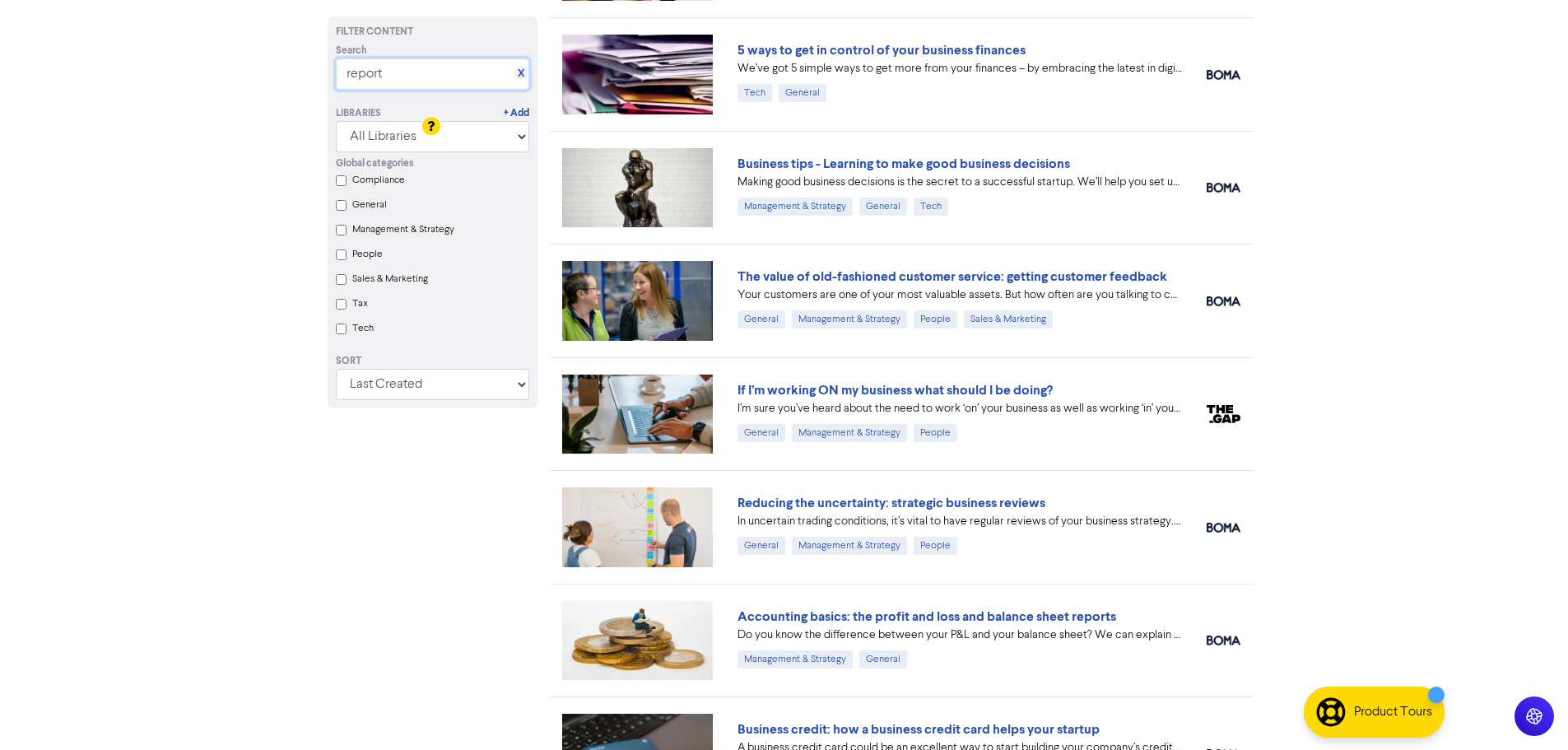
scroll to position [165, 0]
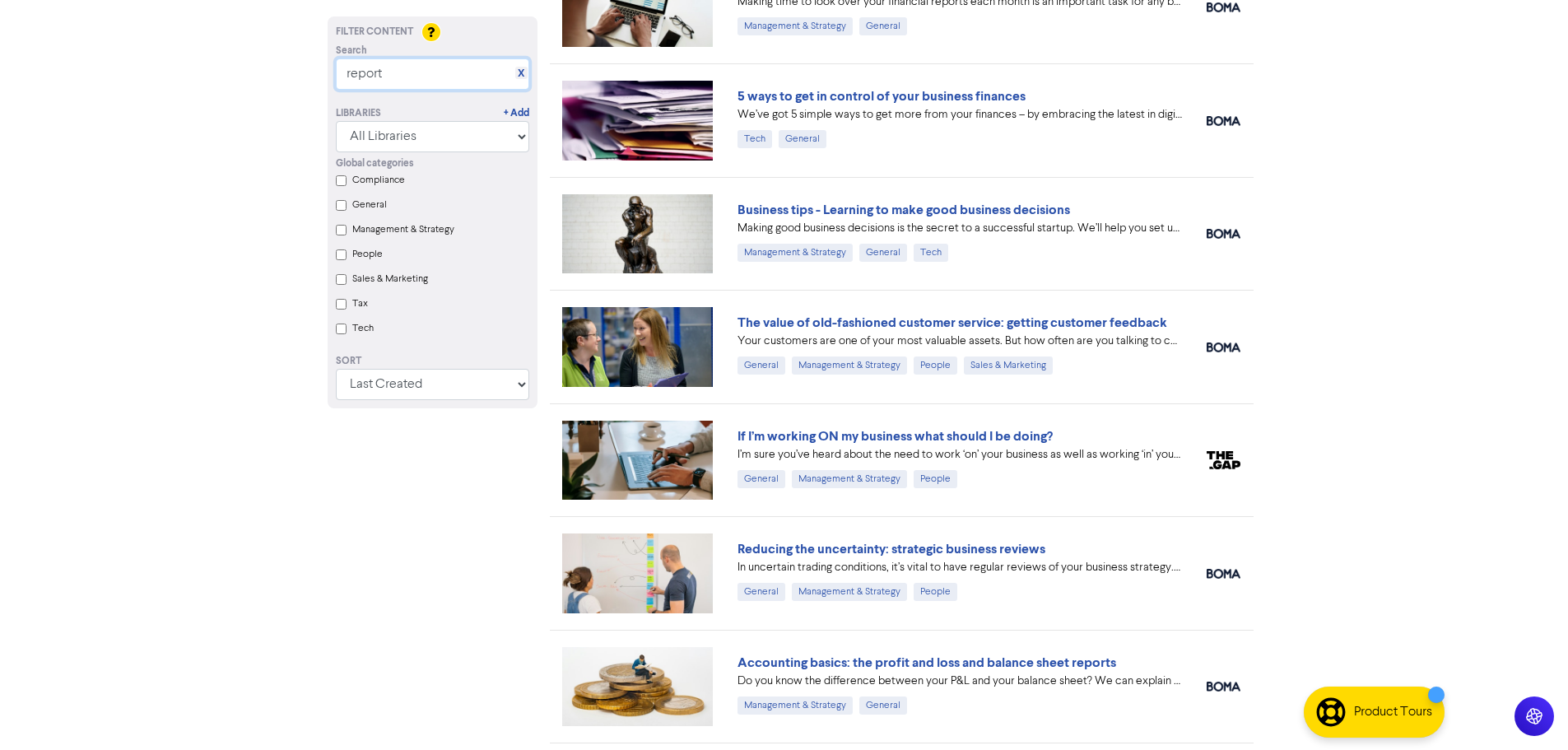
drag, startPoint x: 399, startPoint y: 72, endPoint x: 285, endPoint y: 65, distance: 114.2
click at [285, 65] on div "Premium Libraries: Support & Resources Video Tutorials FAQ & Guides Marketing E…" at bounding box center [784, 210] width 1568 height 750
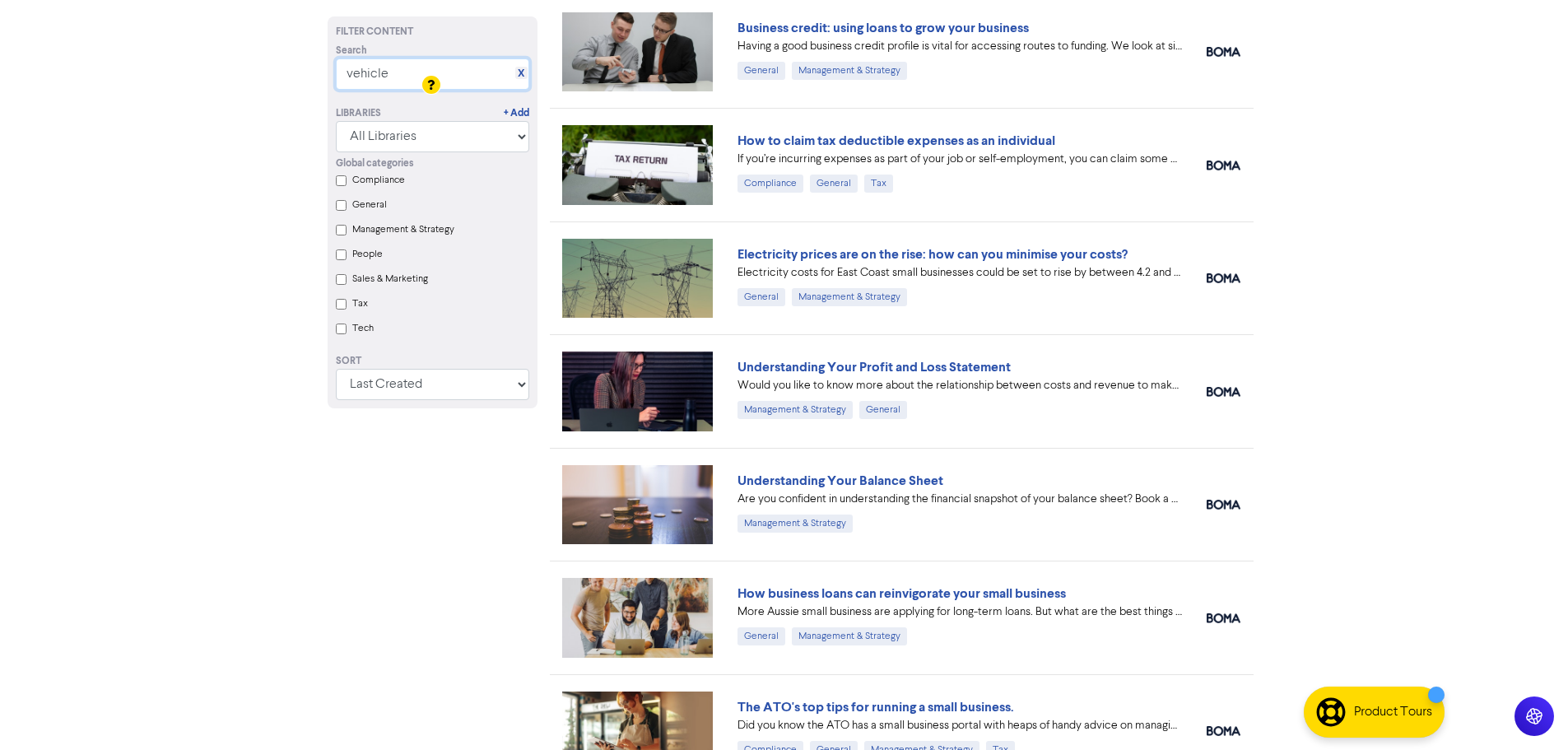
scroll to position [8, 0]
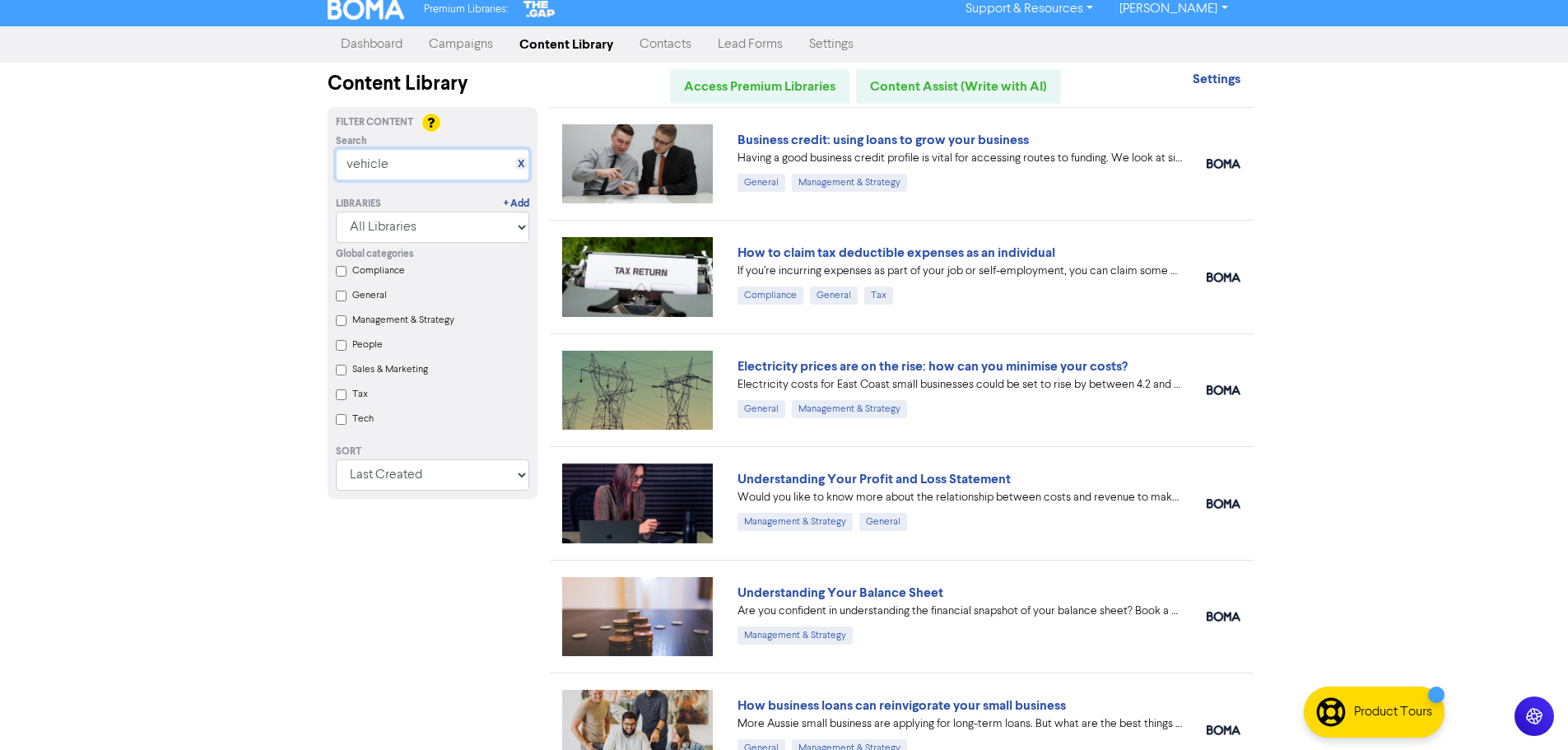
drag, startPoint x: 401, startPoint y: 166, endPoint x: 241, endPoint y: 159, distance: 160.2
click at [244, 156] on div "Premium Libraries: Support & Resources Video Tutorials FAQ & Guides Marketing E…" at bounding box center [784, 367] width 1568 height 750
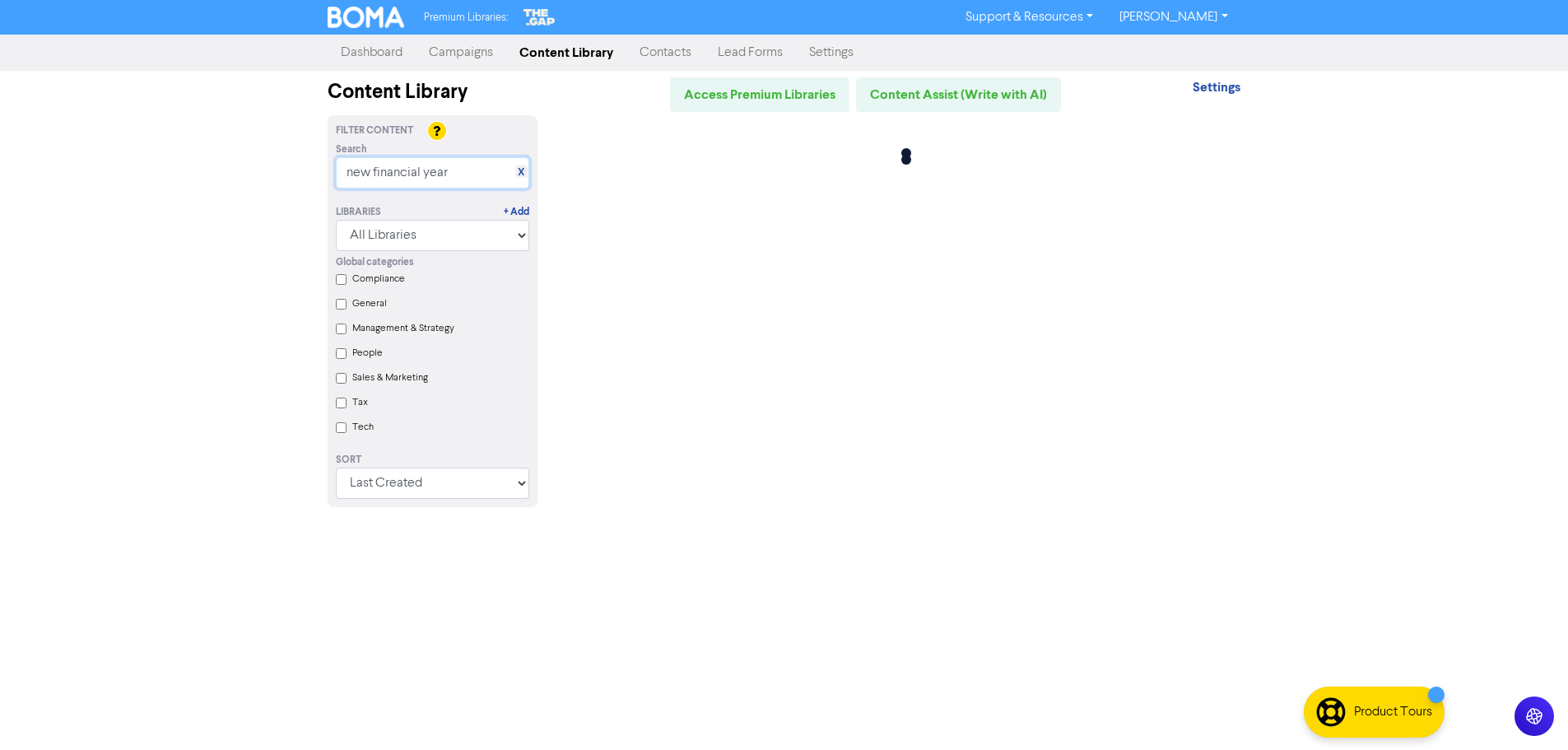
scroll to position [0, 0]
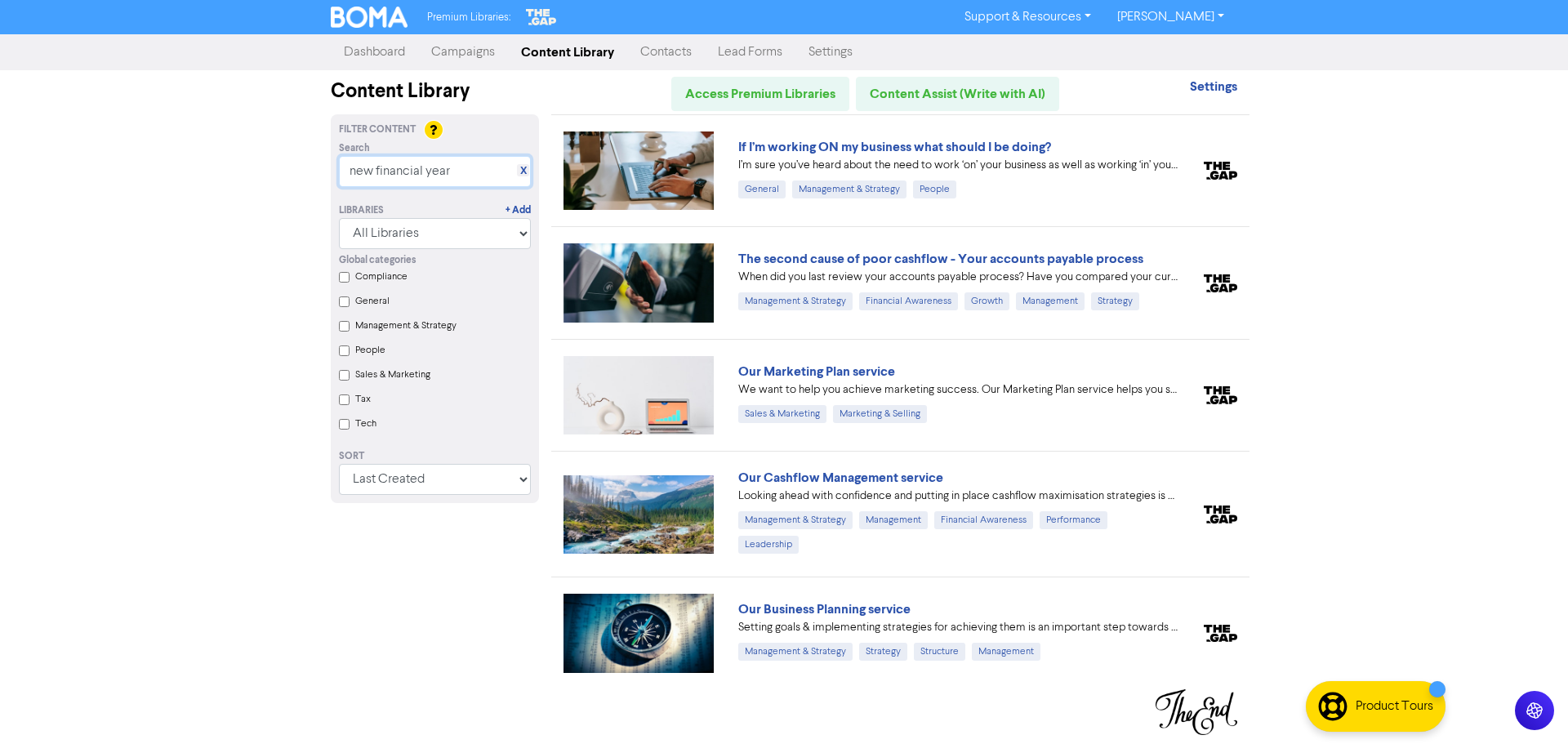
drag, startPoint x: 449, startPoint y: 170, endPoint x: 268, endPoint y: 147, distance: 182.5
click at [268, 147] on div "Premium Libraries: Support & Resources Video Tutorials FAQ & Guides Marketing E…" at bounding box center [784, 372] width 1568 height 744
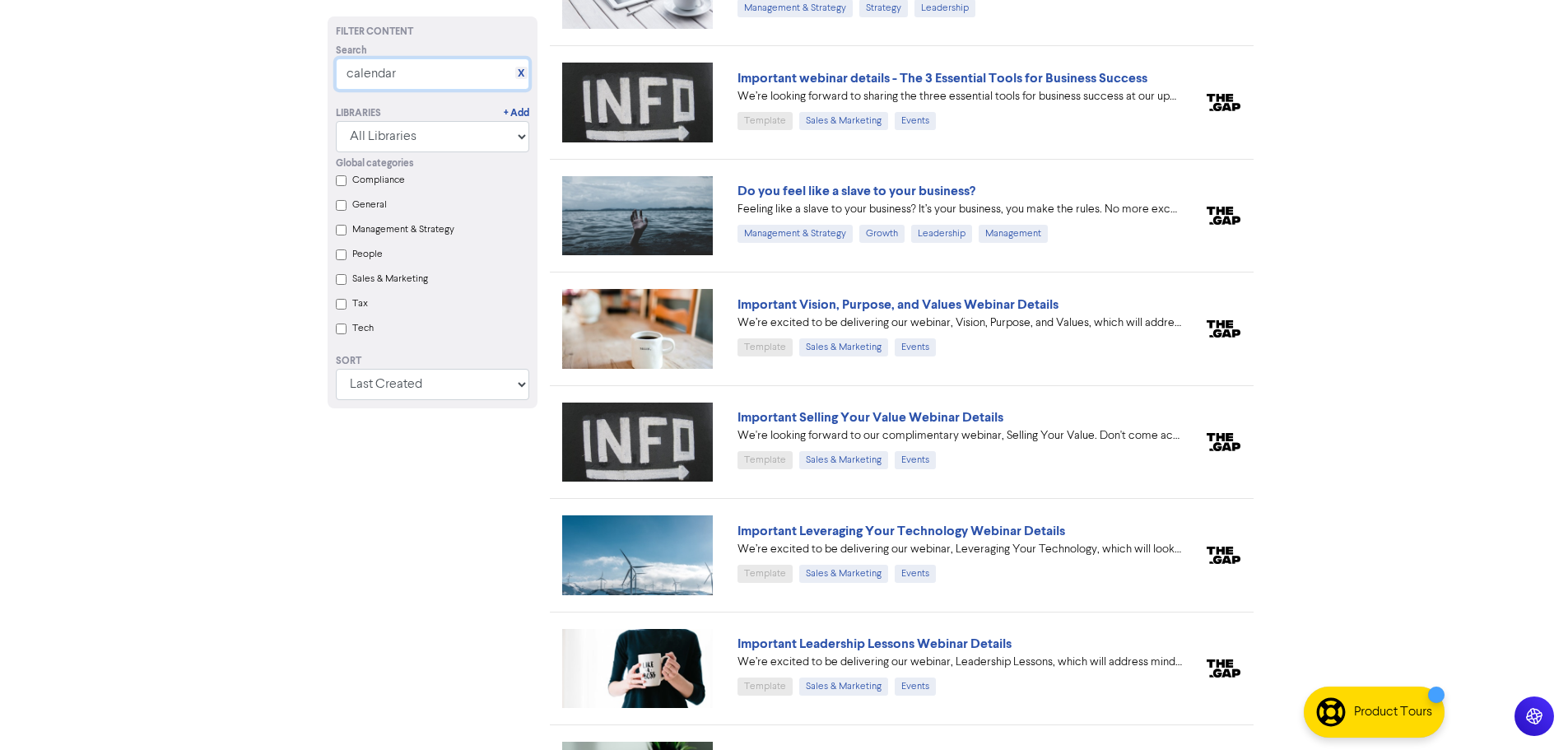
scroll to position [368, 0]
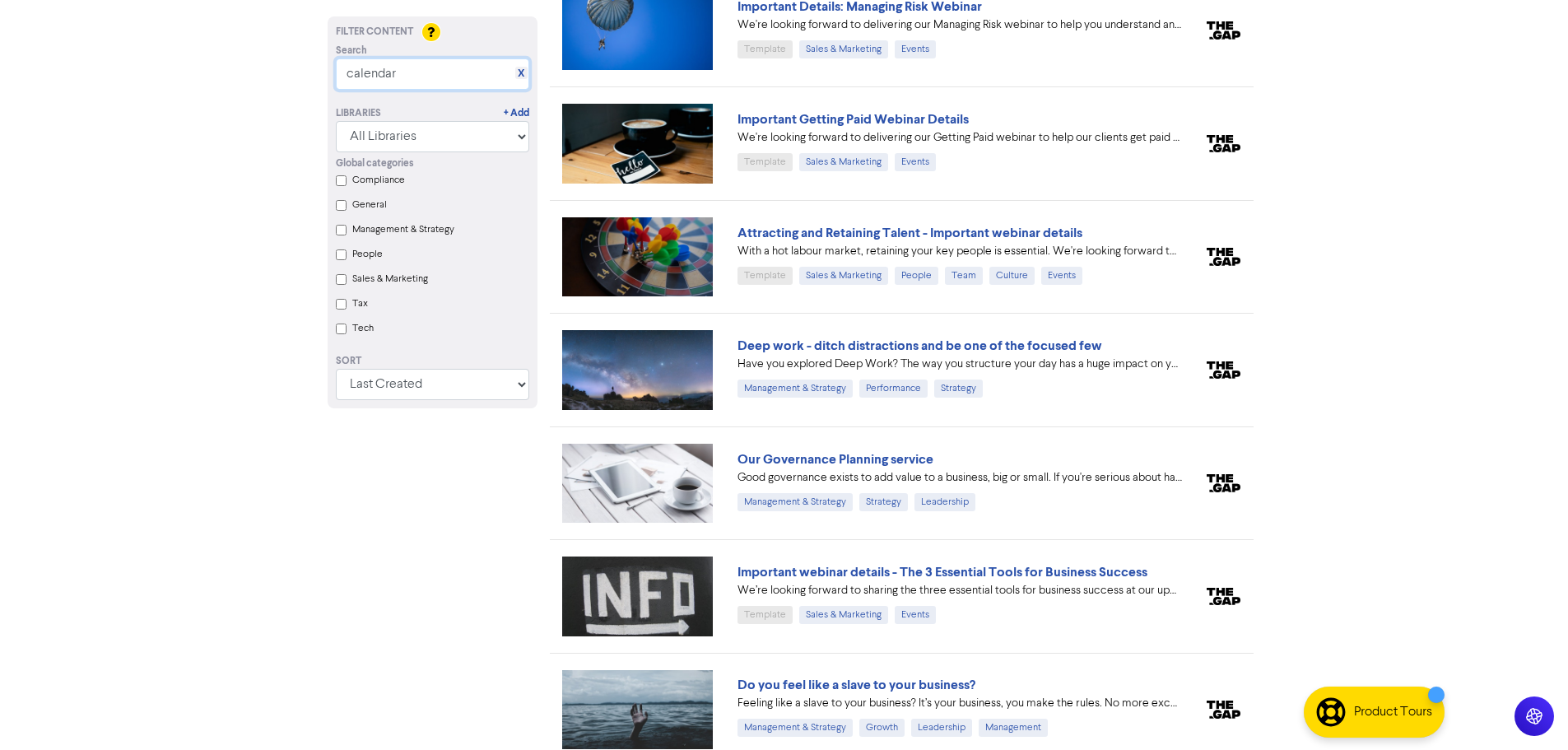
drag, startPoint x: 415, startPoint y: 78, endPoint x: 293, endPoint y: 72, distance: 122.1
click at [293, 72] on div "Premium Libraries: Support & Resources Video Tutorials FAQ & Guides Marketing E…" at bounding box center [784, 7] width 1568 height 750
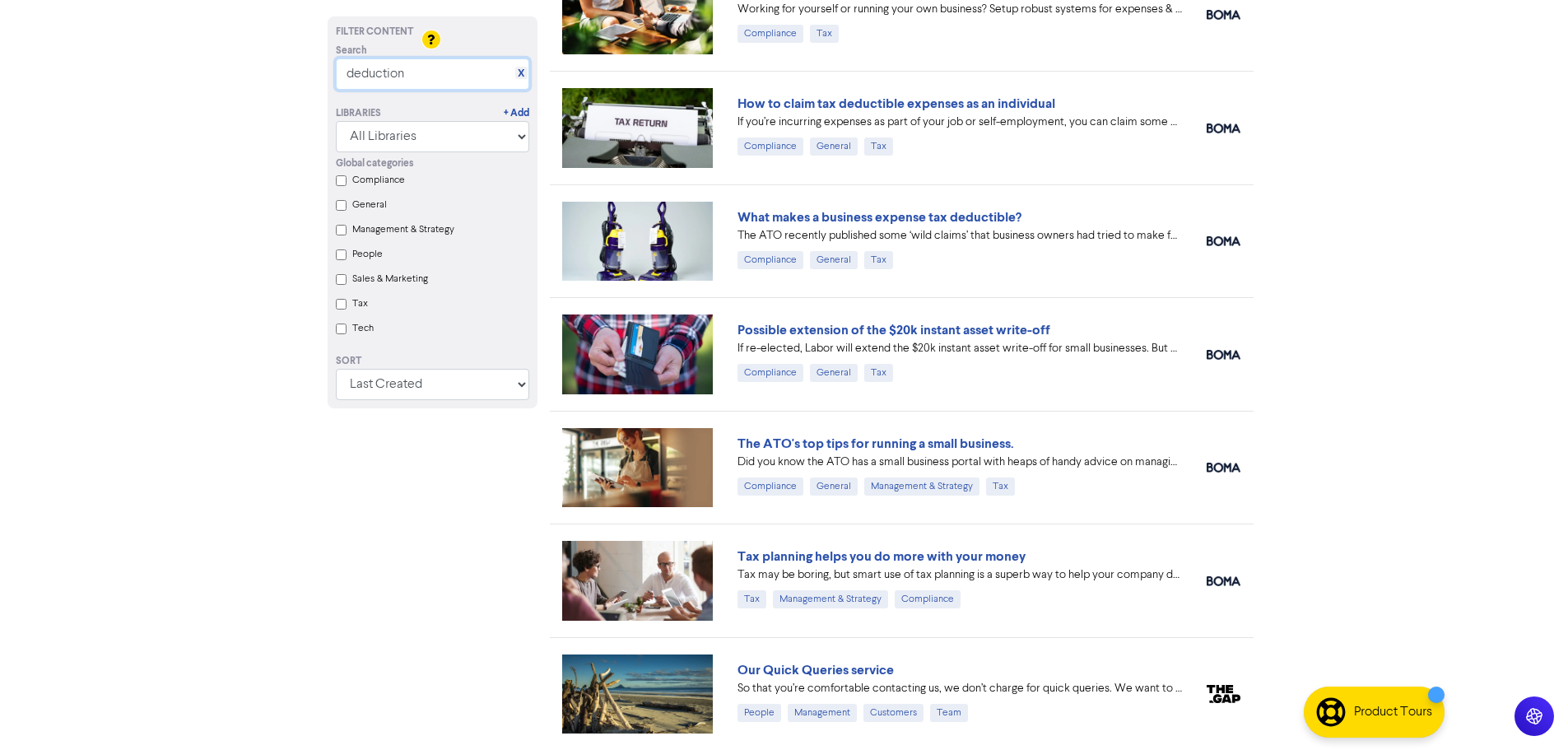
scroll to position [165, 0]
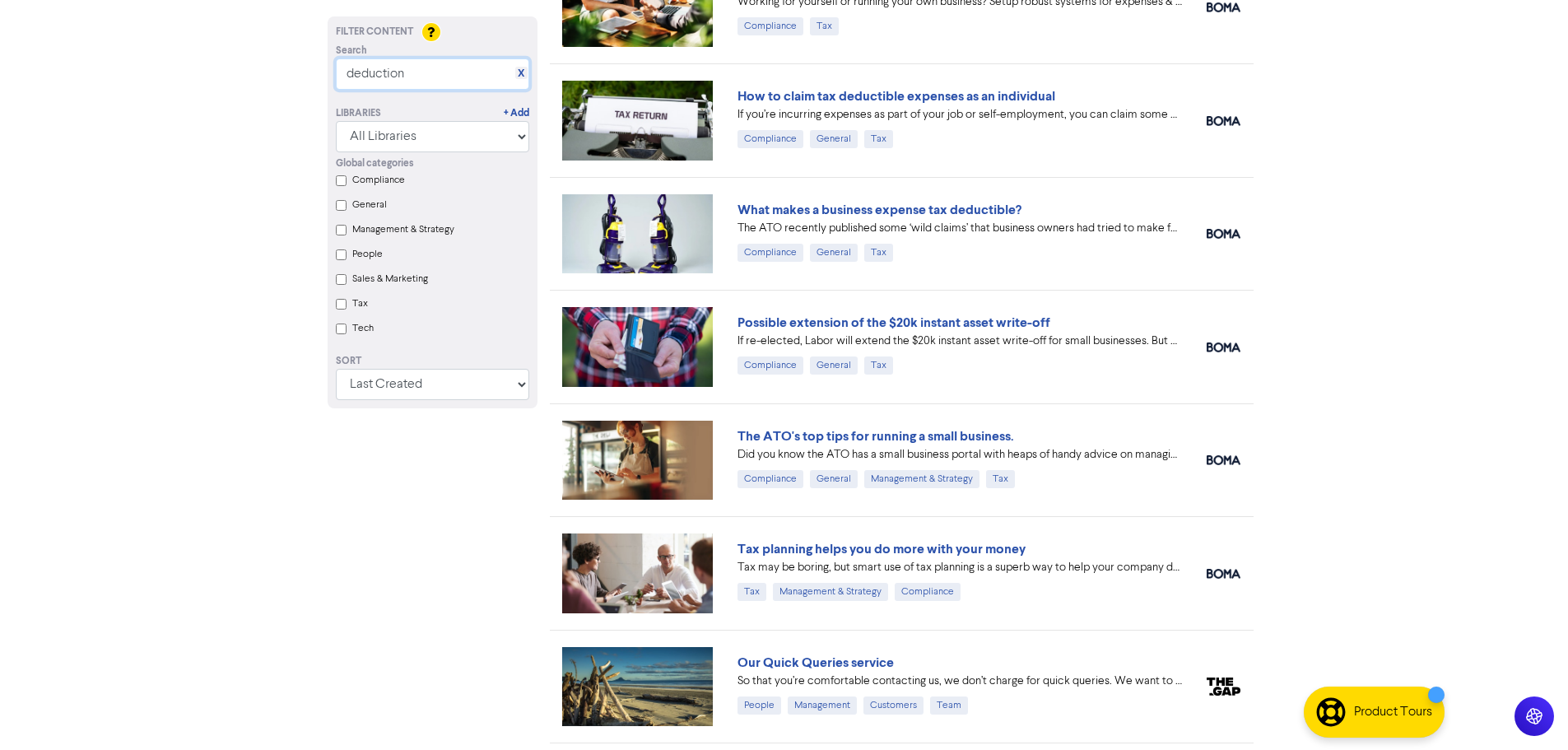
type input "deduction"
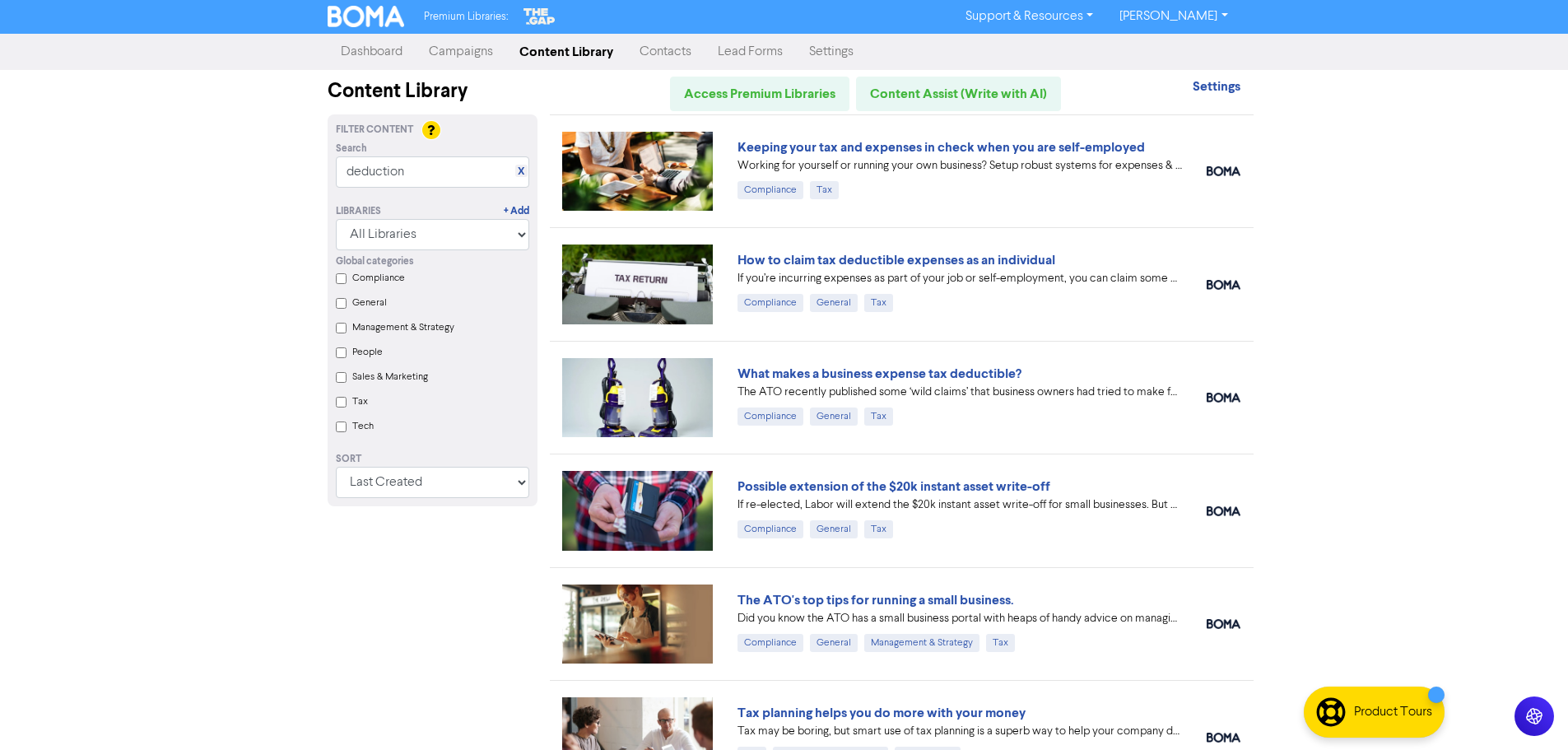
scroll to position [0, 0]
click at [520, 174] on link "X" at bounding box center [521, 173] width 7 height 13
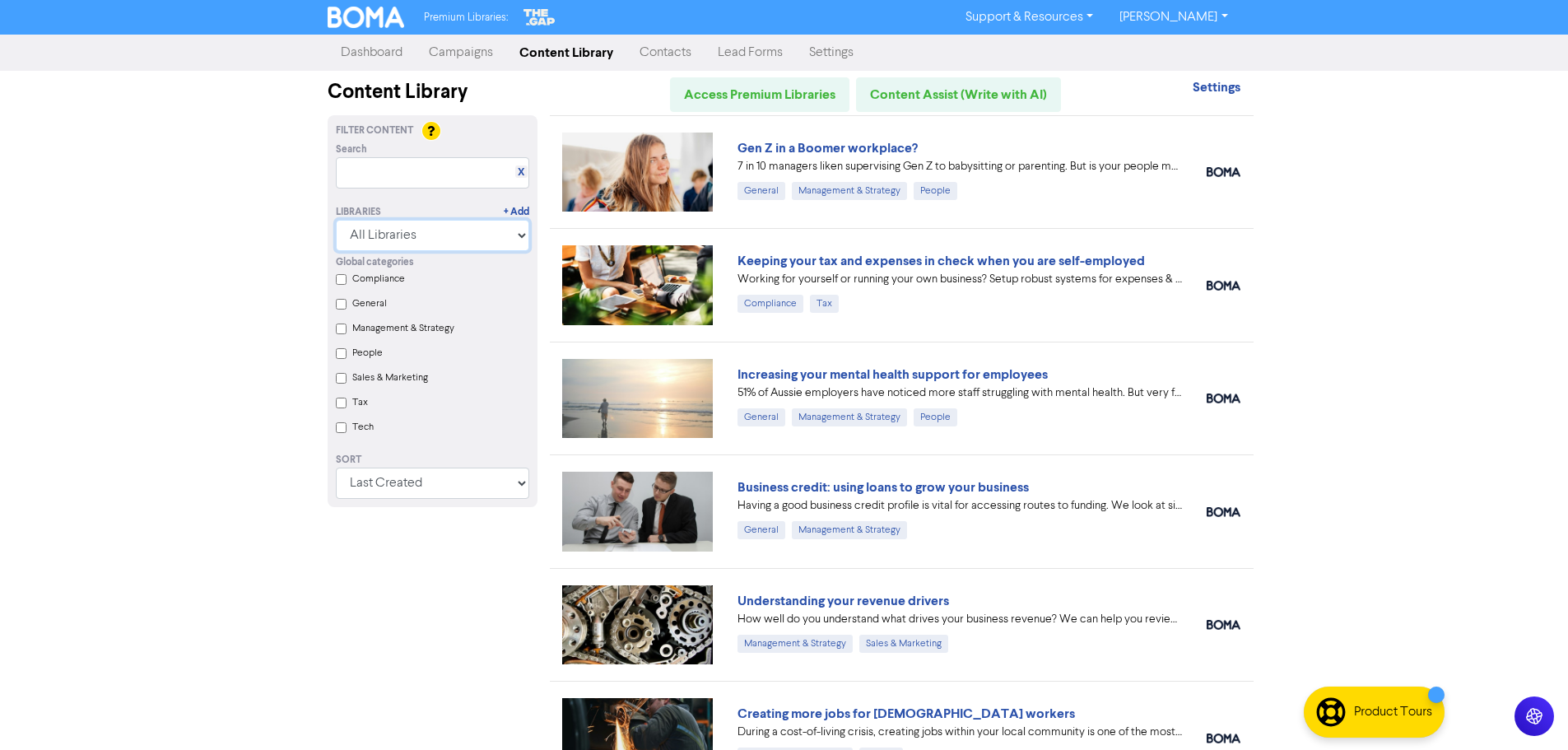
click at [515, 235] on select "All Libraries BOMA Other Partners The Gap Xero" at bounding box center [432, 235] width 193 height 31
select select "The Gap"
click at [341, 219] on select "All Libraries BOMA Other Partners The Gap Xero" at bounding box center [432, 235] width 193 height 31
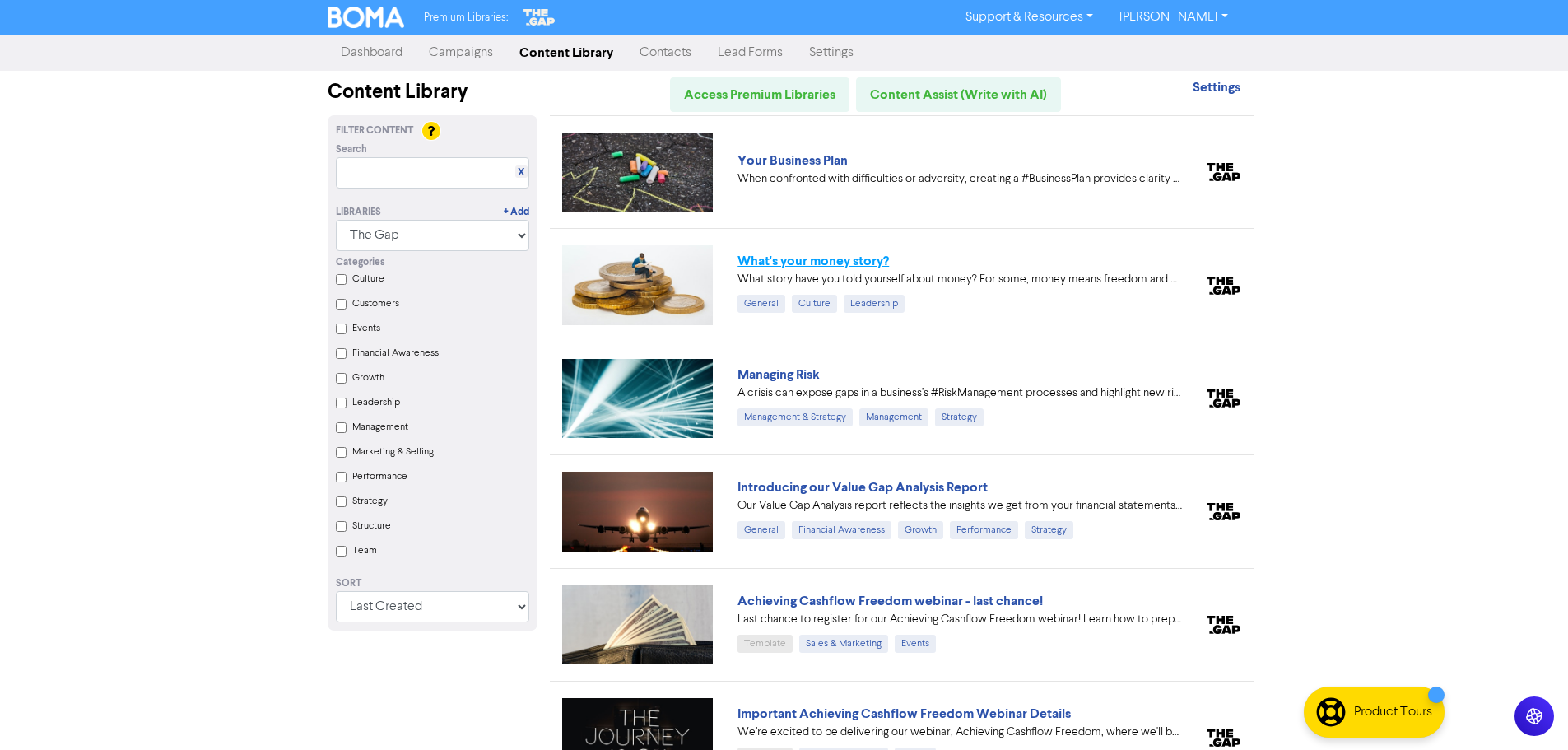
click at [806, 260] on link "What's your money story?" at bounding box center [812, 260] width 151 height 17
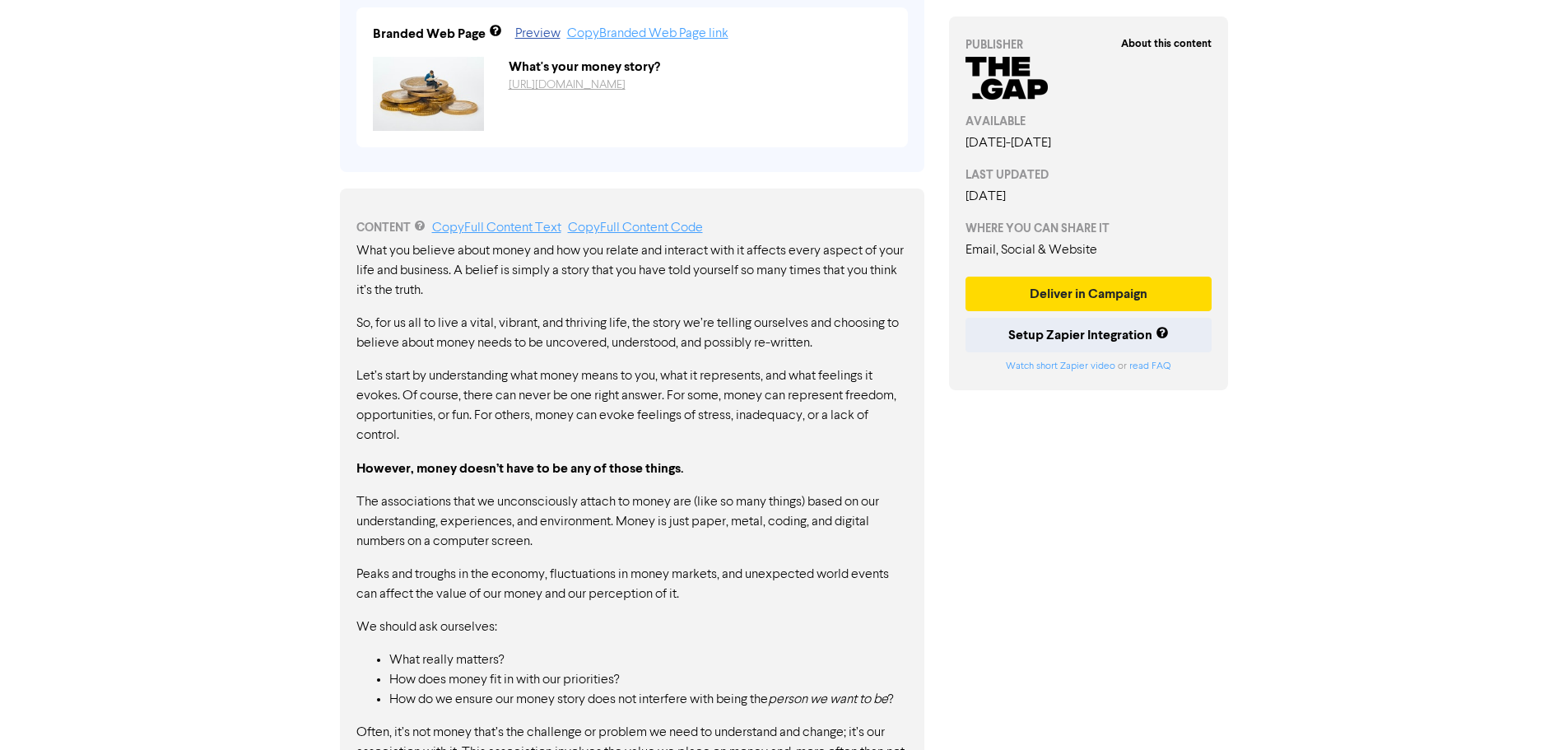
scroll to position [658, 0]
